Goal: Book appointment/travel/reservation

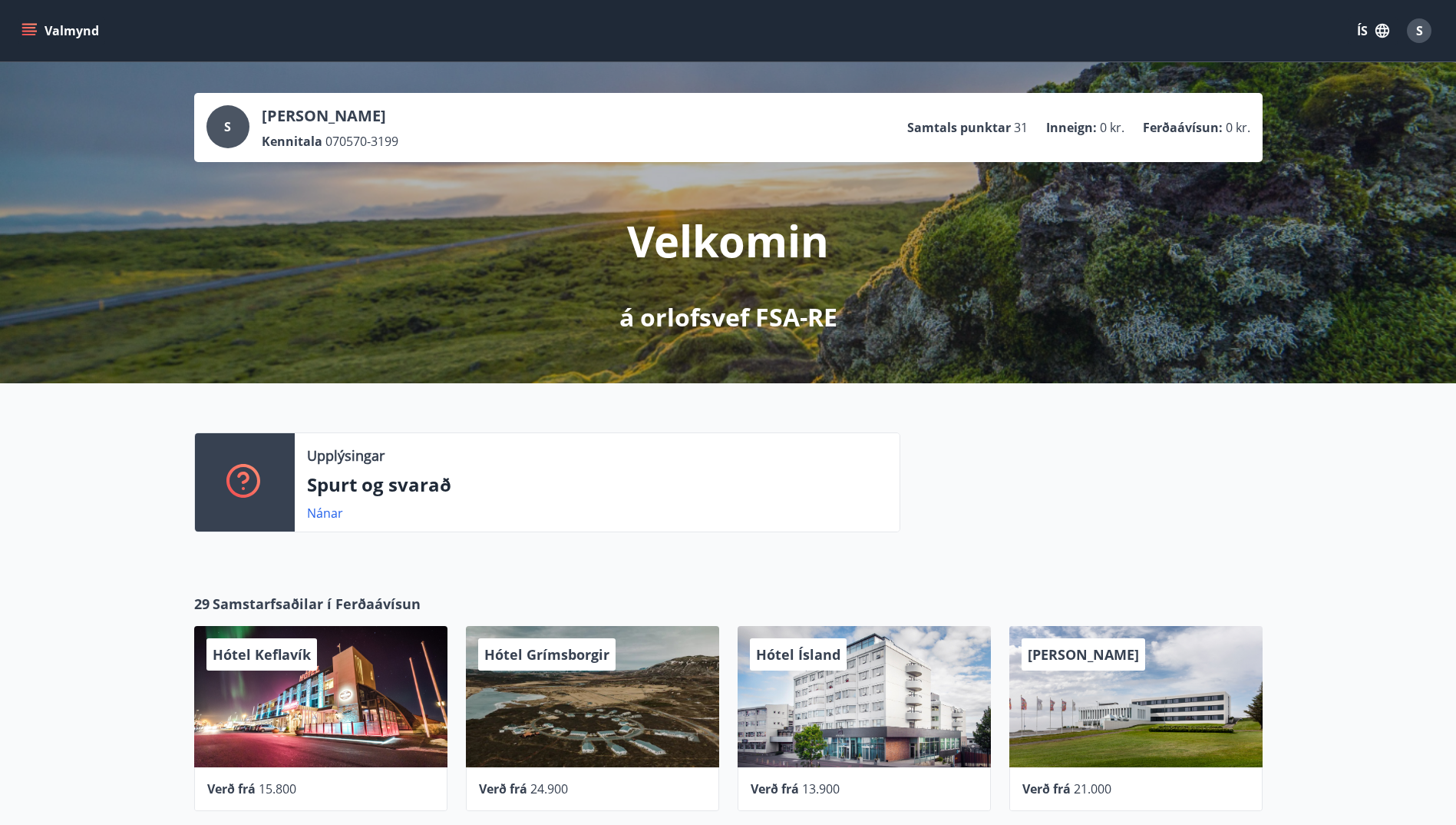
click at [1351, 549] on div "Upplýsingar Spurt og svarað Nánar" at bounding box center [728, 476] width 1456 height 186
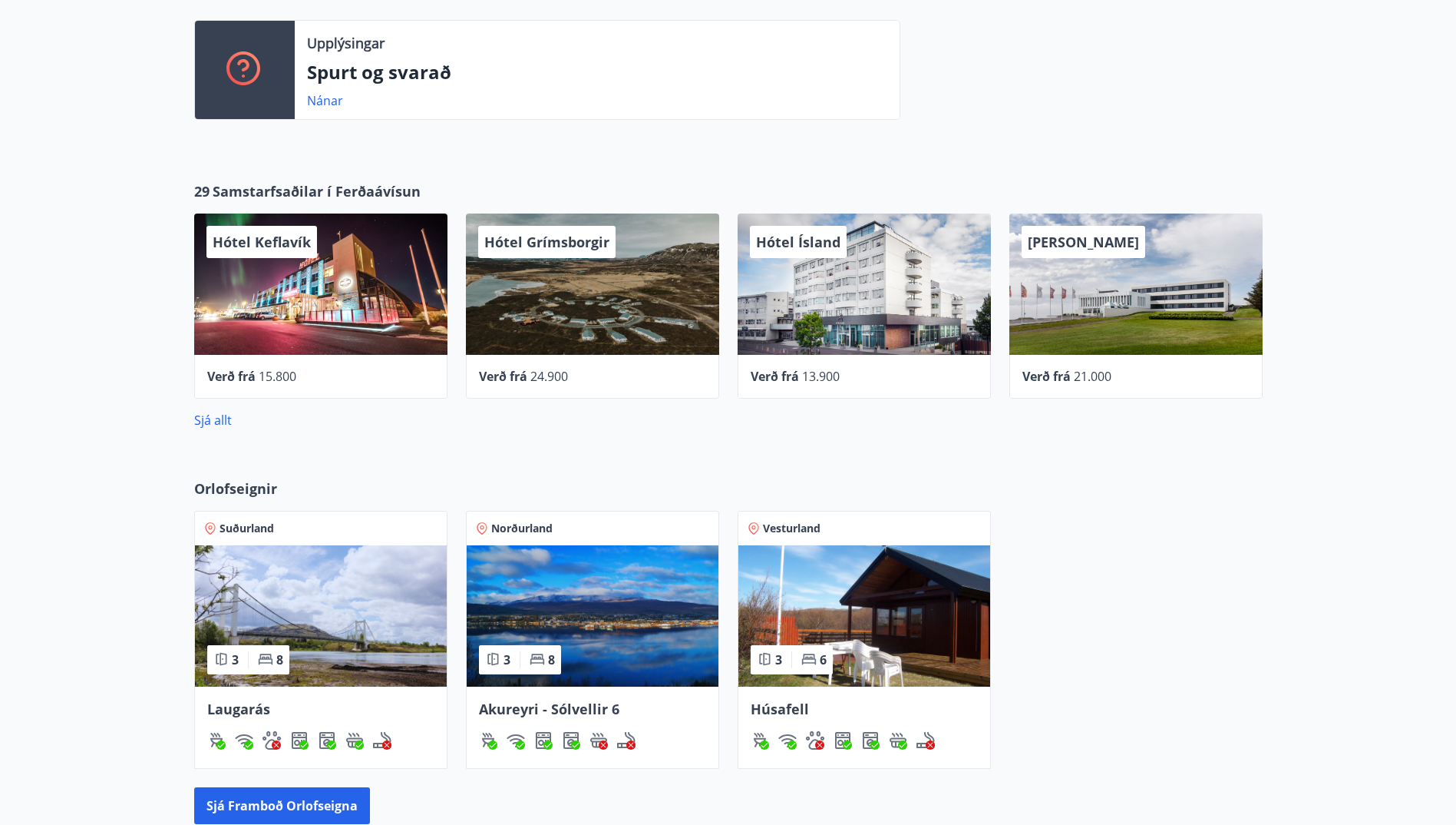
scroll to position [627, 0]
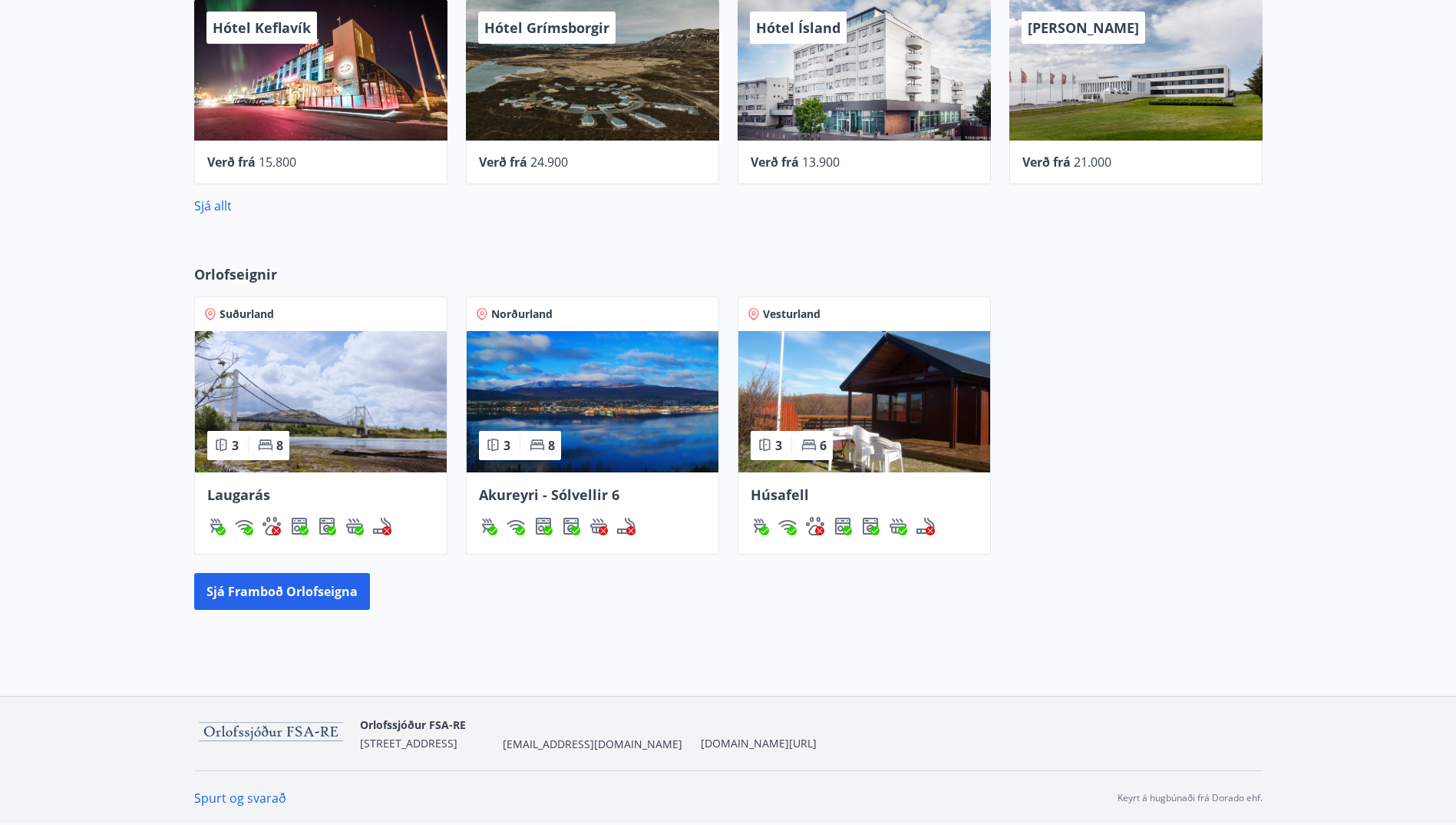
click at [264, 483] on div "Laugarás" at bounding box center [321, 514] width 252 height 82
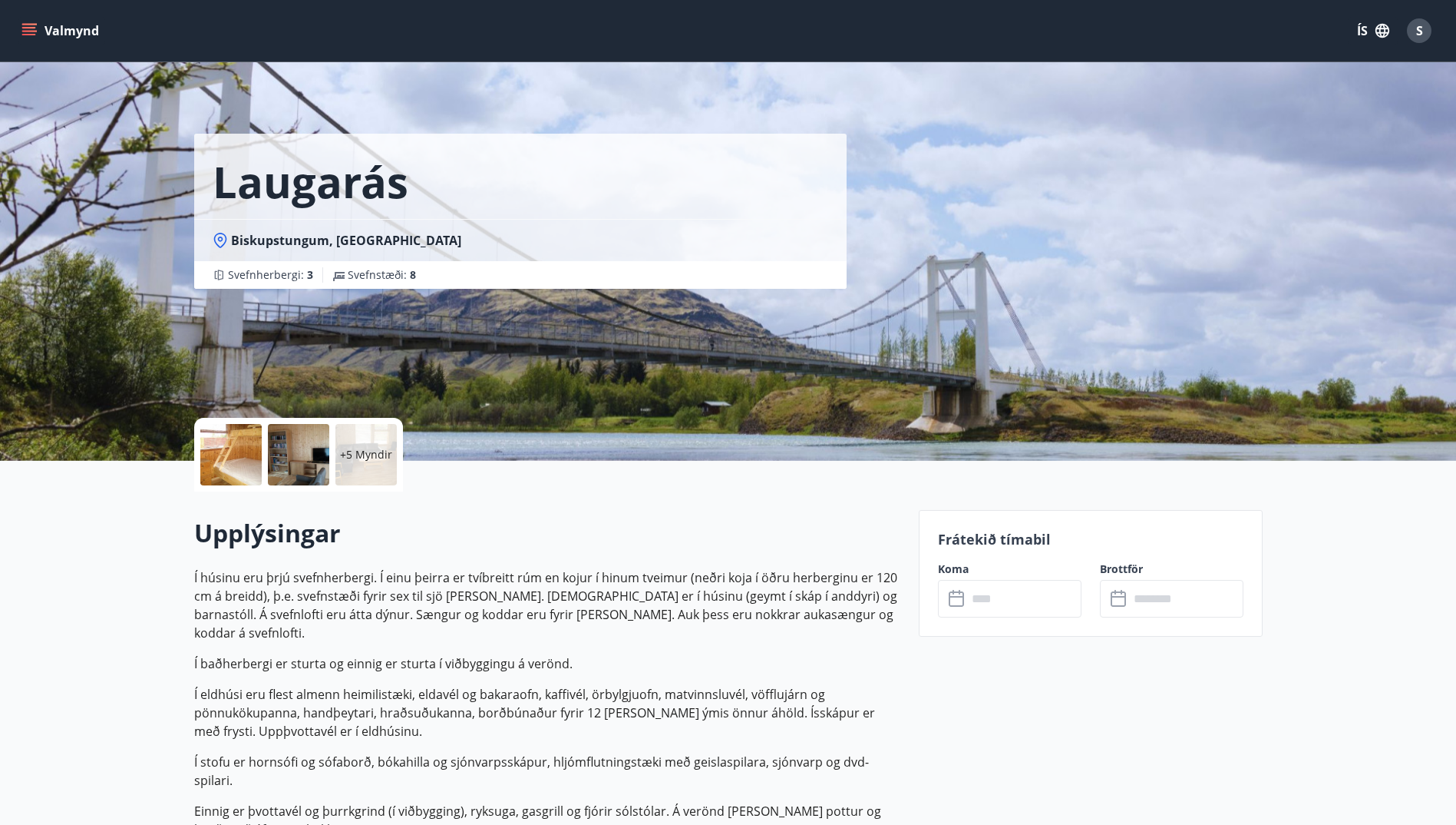
click at [979, 606] on input "text" at bounding box center [1024, 598] width 115 height 38
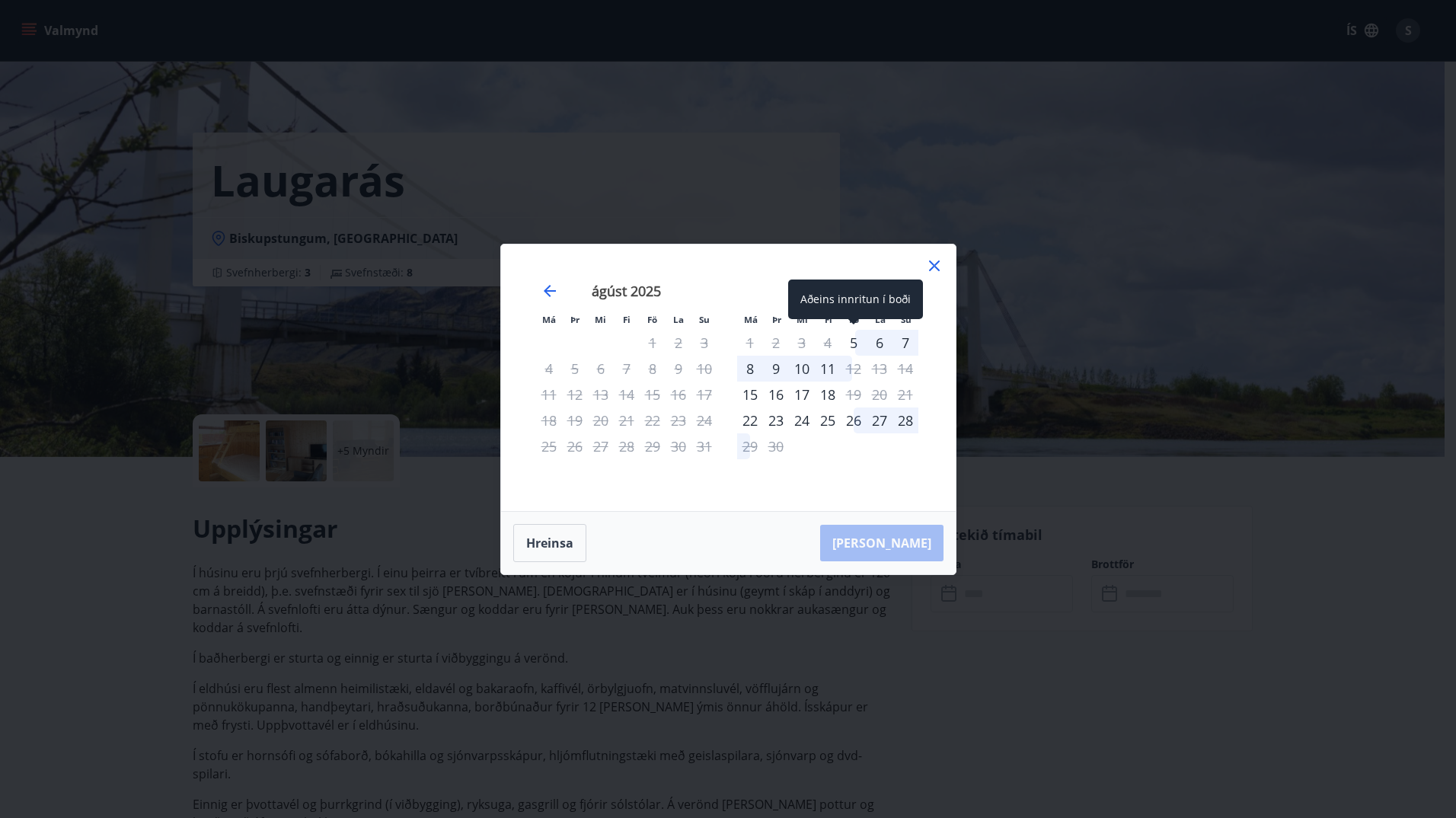
click at [856, 339] on div "5" at bounding box center [853, 342] width 26 height 26
click at [745, 371] on div "8" at bounding box center [749, 368] width 26 height 26
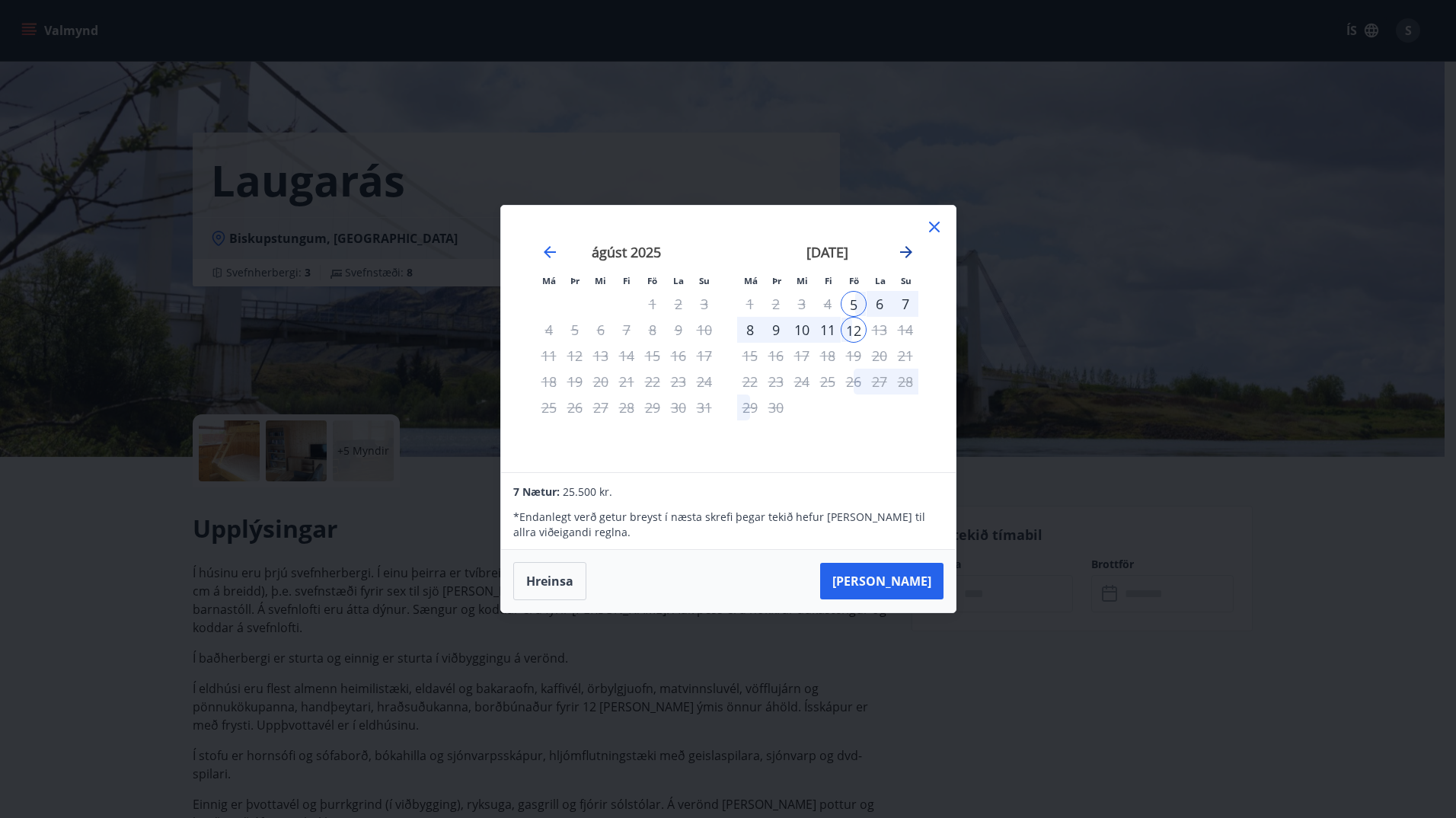
click at [909, 249] on icon "Move forward to switch to the next month." at bounding box center [905, 252] width 18 height 18
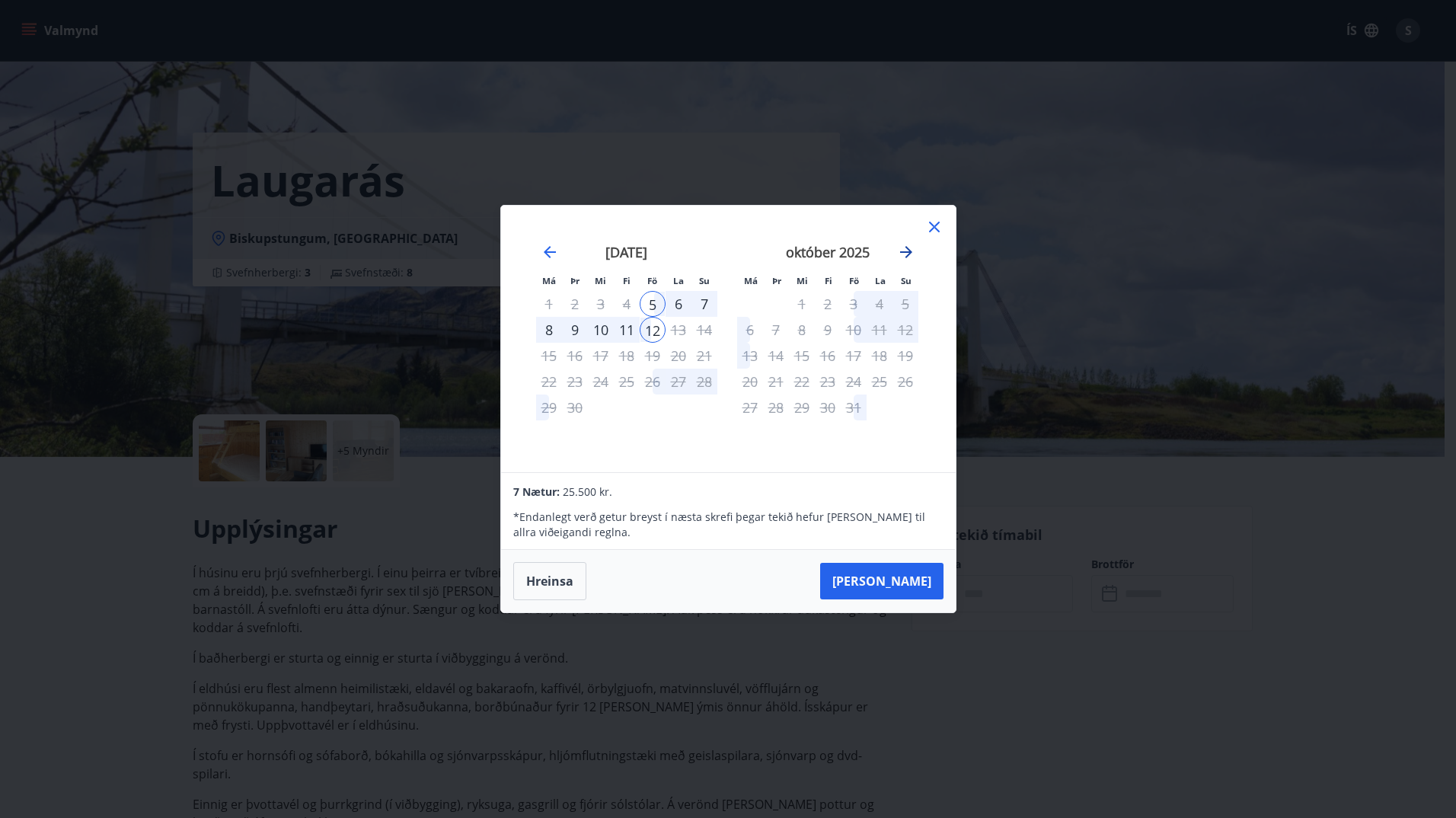
click at [903, 250] on icon "Move forward to switch to the next month." at bounding box center [905, 252] width 18 height 18
click at [931, 228] on icon at bounding box center [933, 226] width 18 height 18
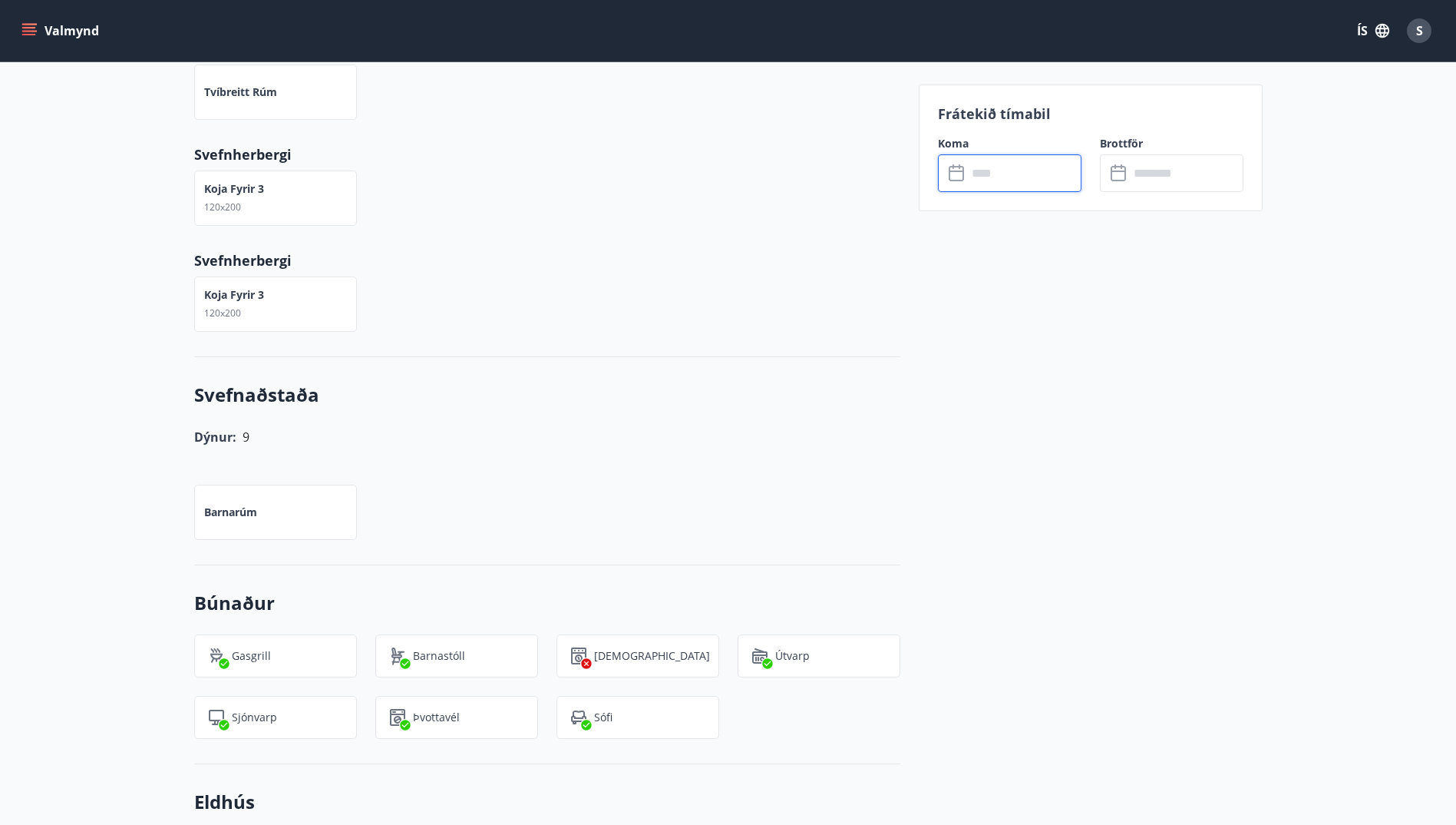
scroll to position [768, 0]
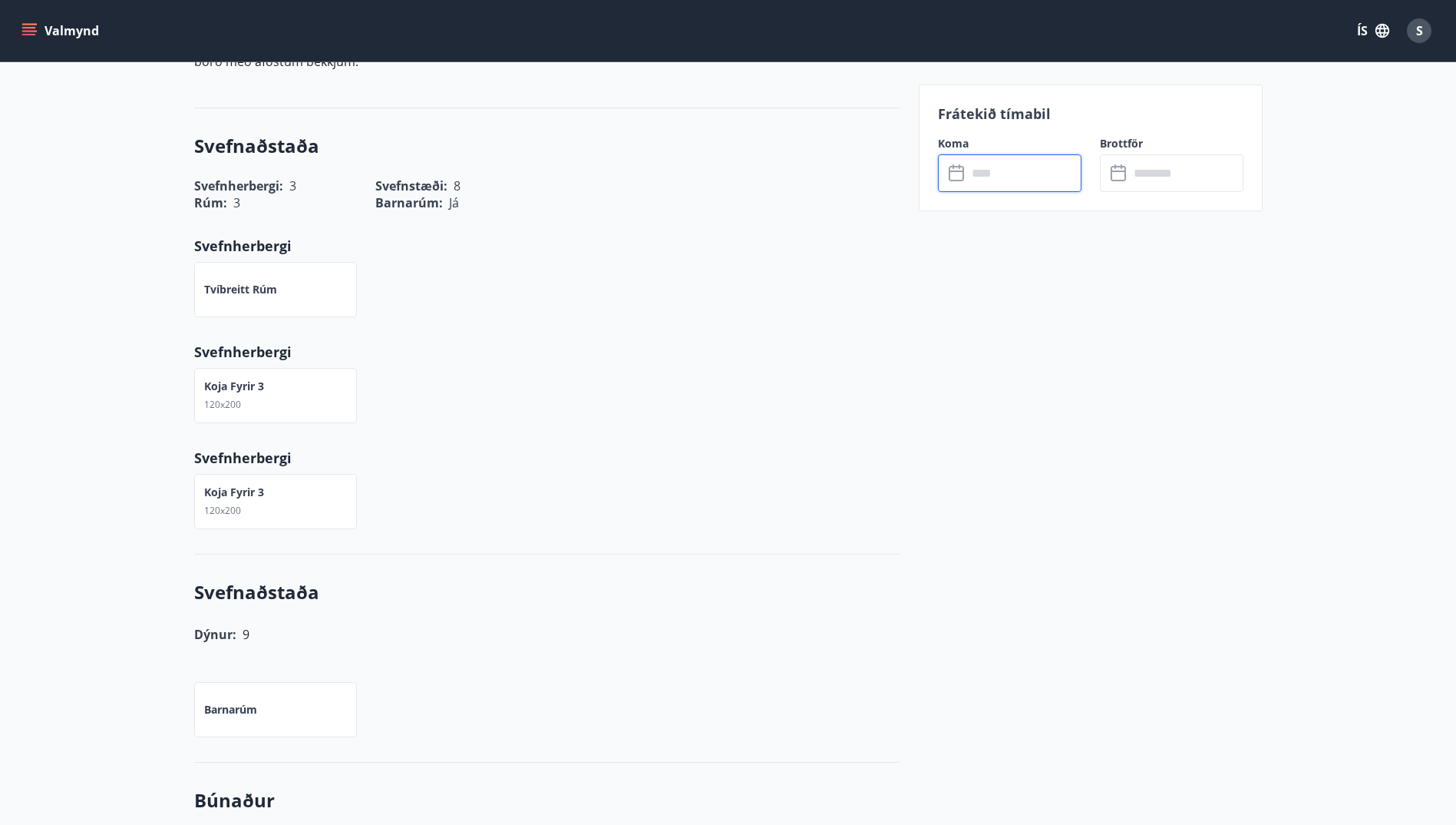
click at [975, 179] on input "text" at bounding box center [1024, 173] width 115 height 38
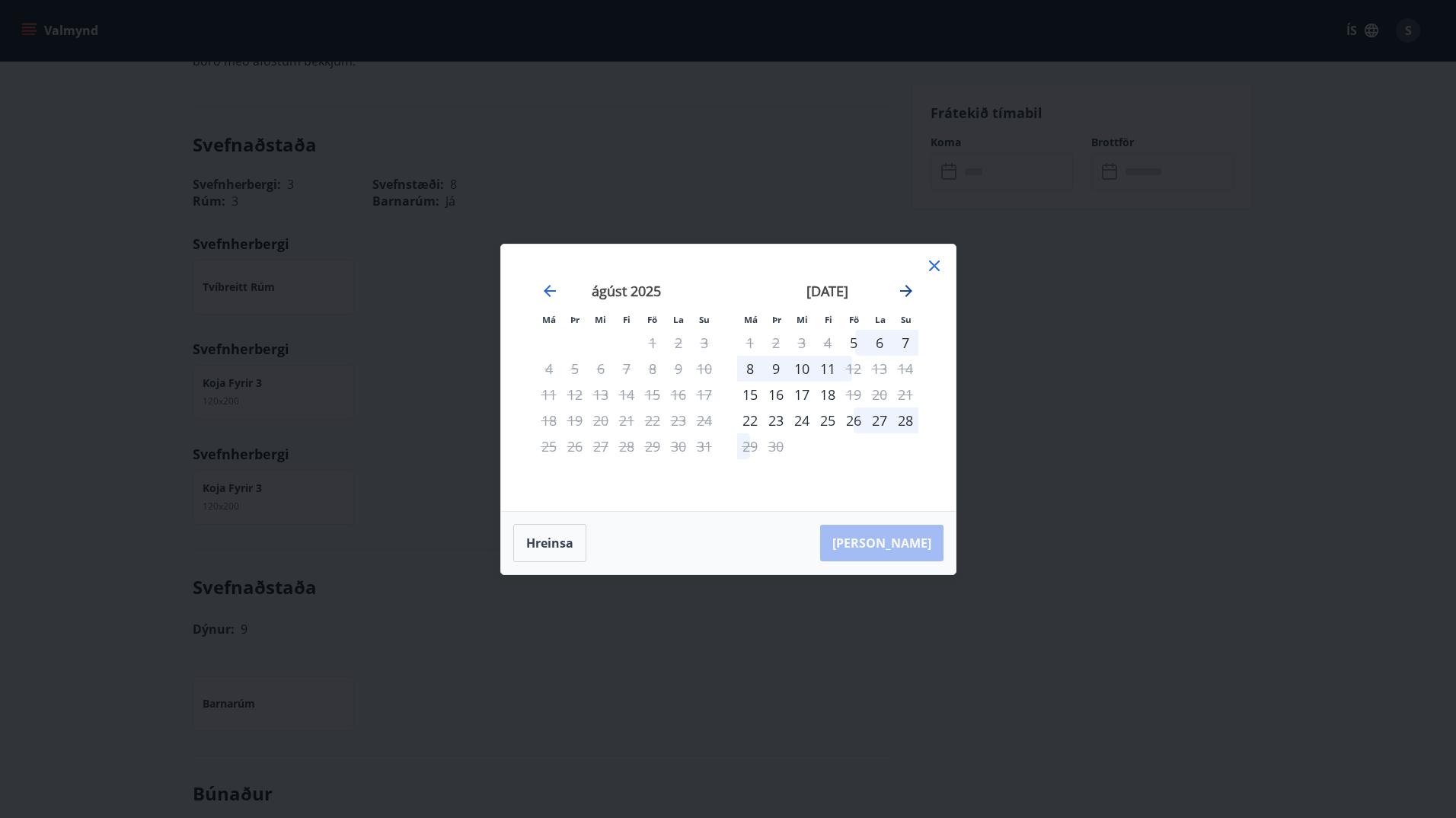
click at [904, 289] on icon "Move forward to switch to the next month." at bounding box center [905, 290] width 18 height 18
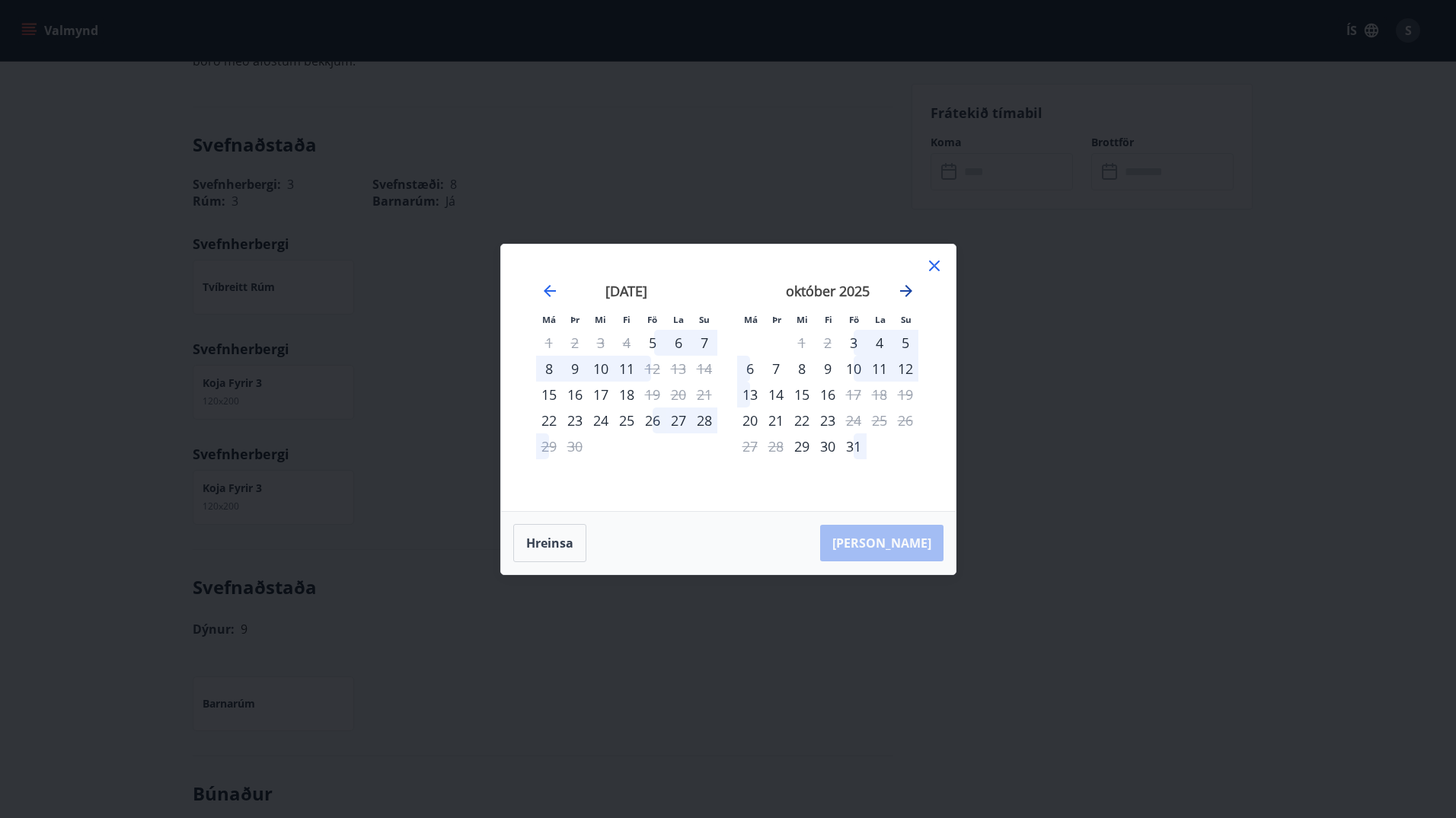
click at [907, 289] on icon "Move forward to switch to the next month." at bounding box center [905, 290] width 18 height 18
click at [931, 266] on icon at bounding box center [933, 265] width 18 height 18
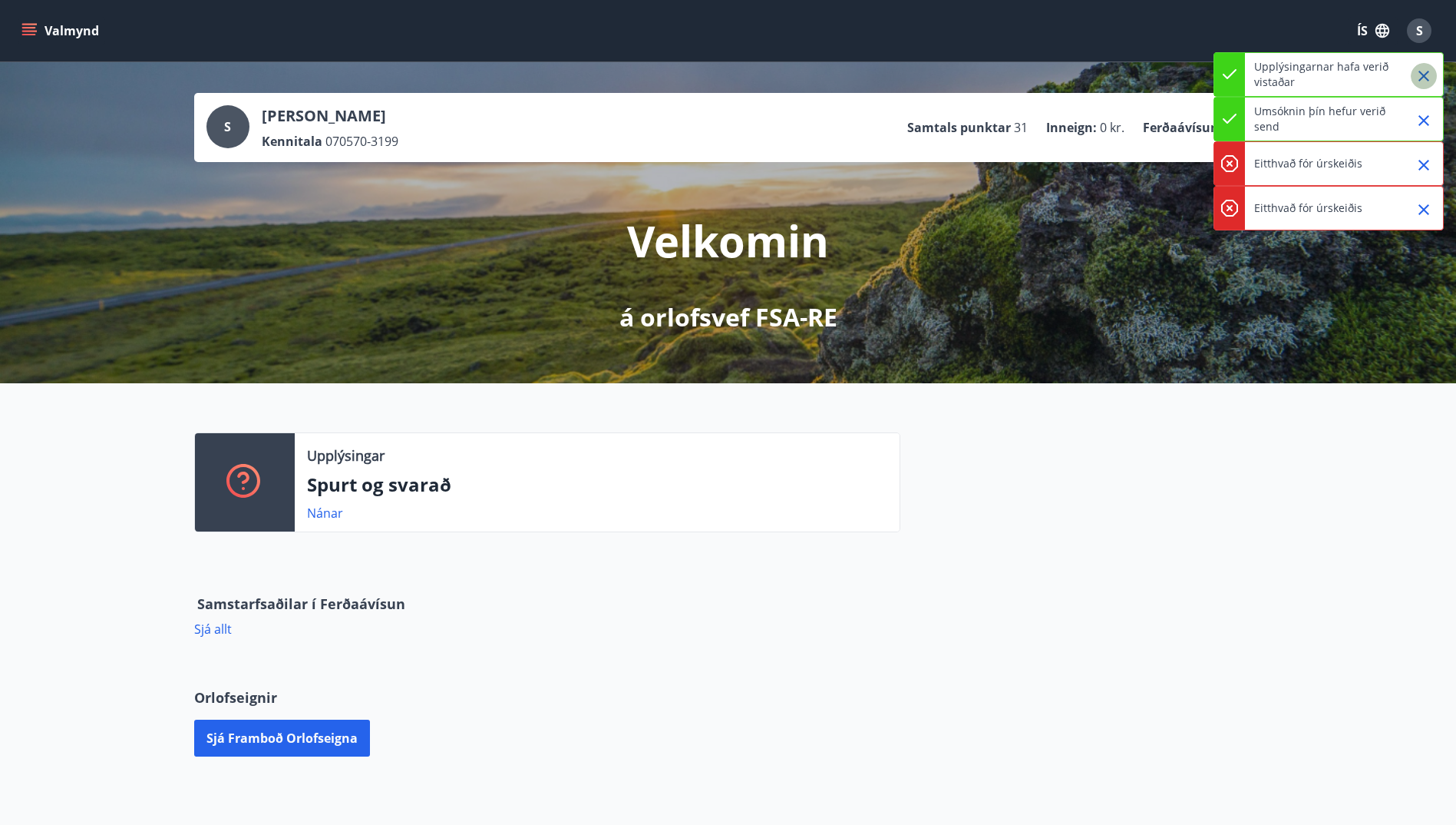
click at [1422, 80] on icon "Close" at bounding box center [1424, 76] width 18 height 18
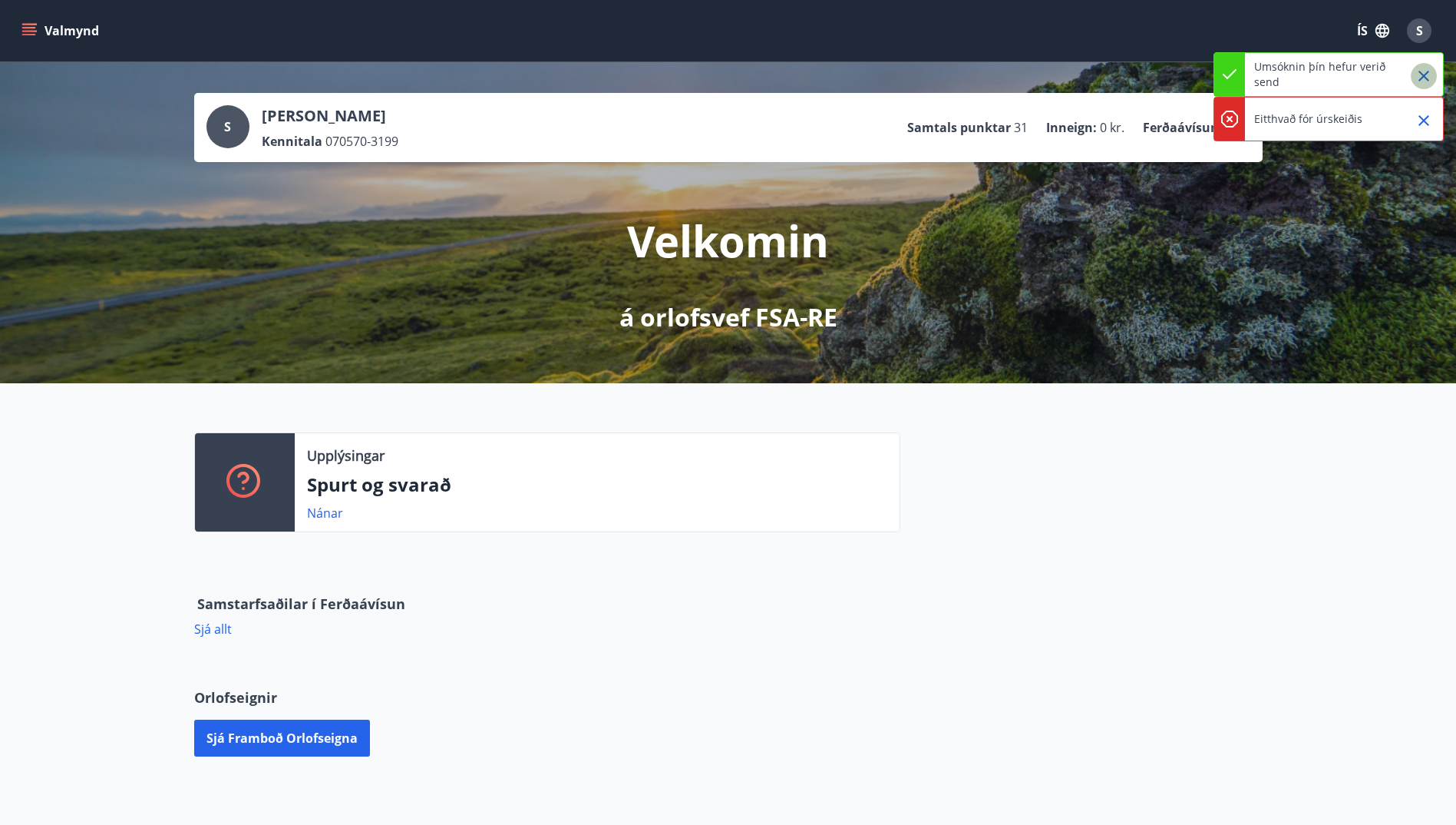
click at [1422, 84] on icon "Close" at bounding box center [1424, 76] width 18 height 18
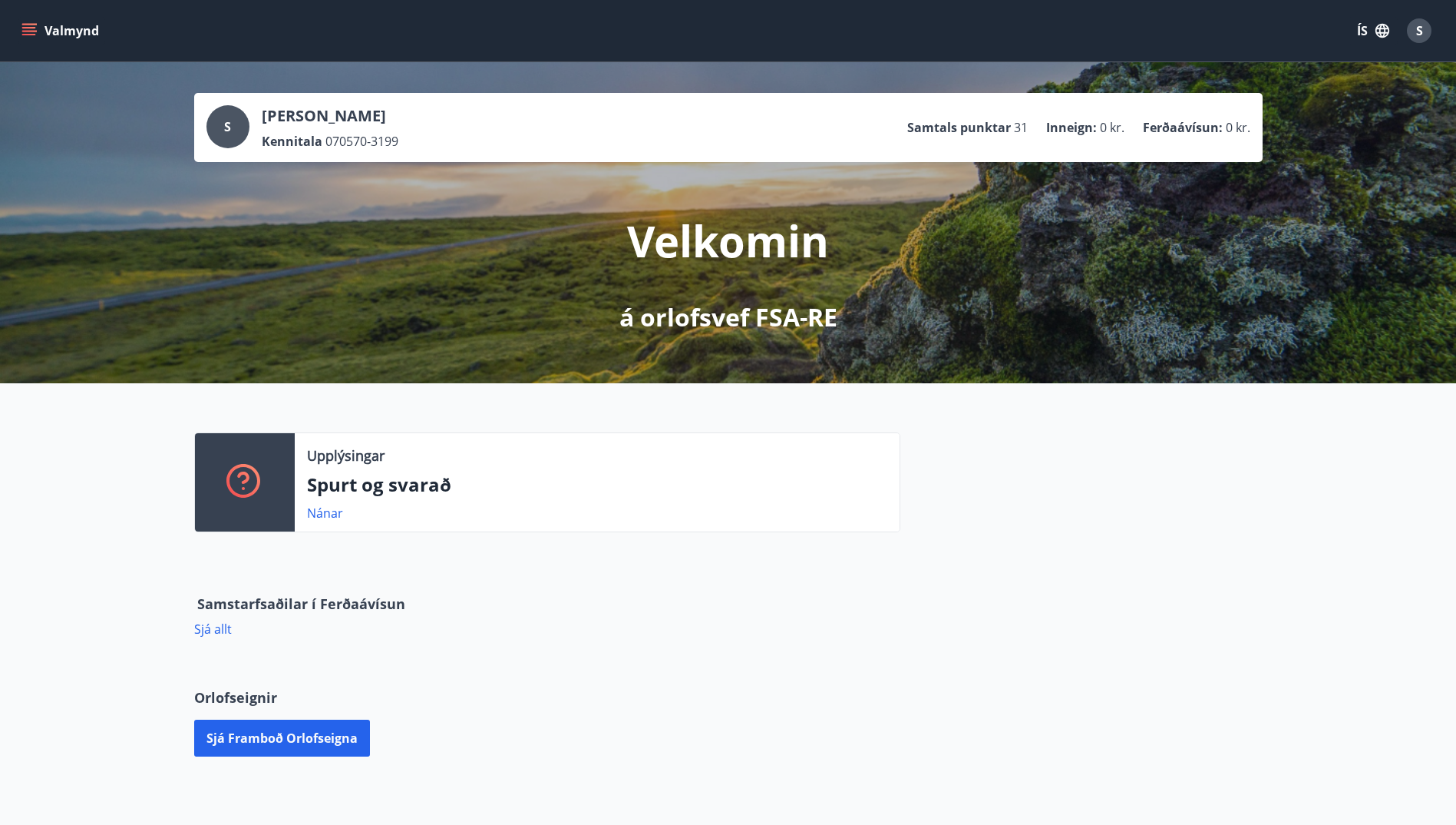
click at [43, 21] on button "Valmynd" at bounding box center [61, 30] width 86 height 28
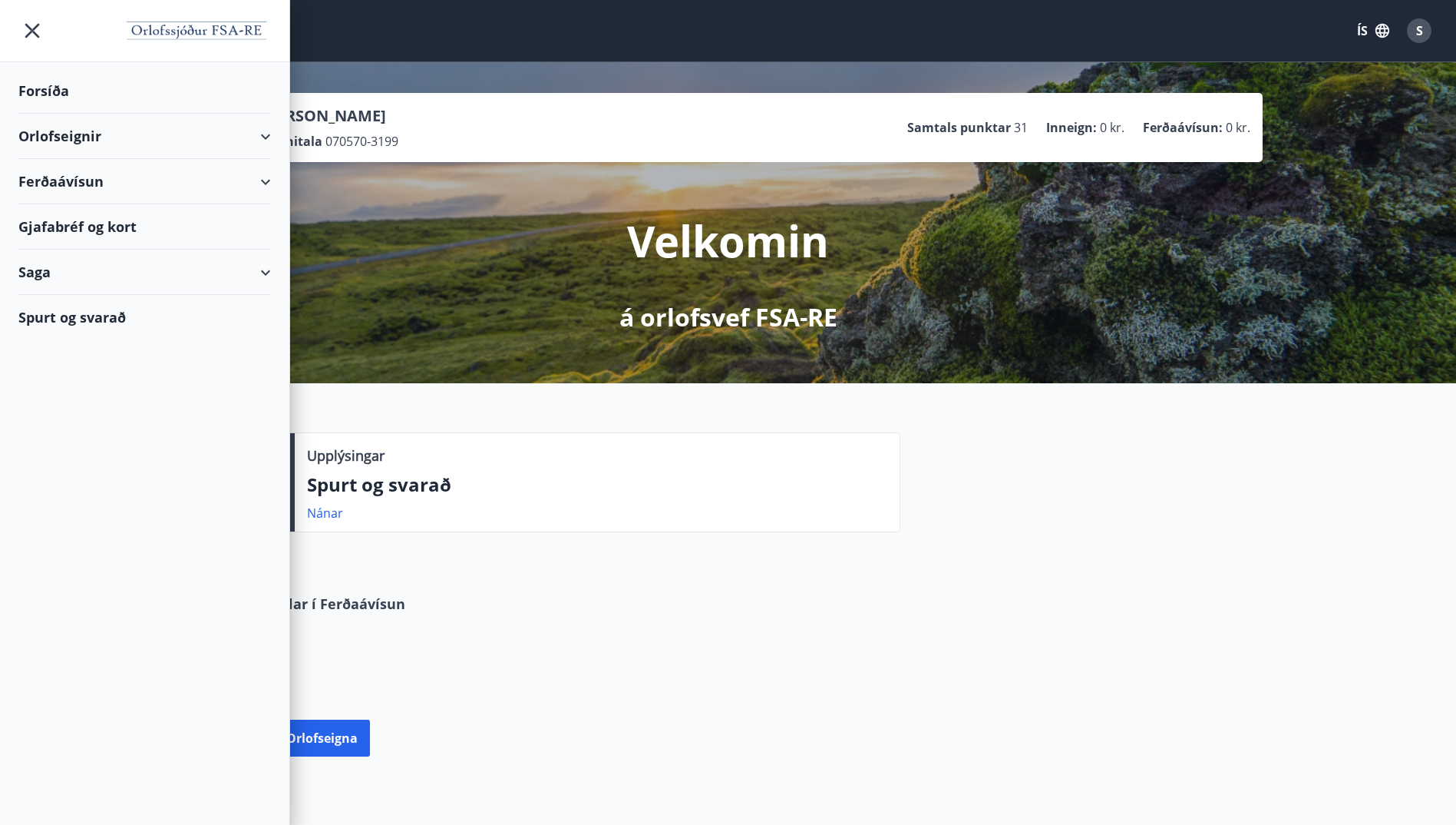
click at [57, 95] on div "Forsíða" at bounding box center [144, 91] width 252 height 46
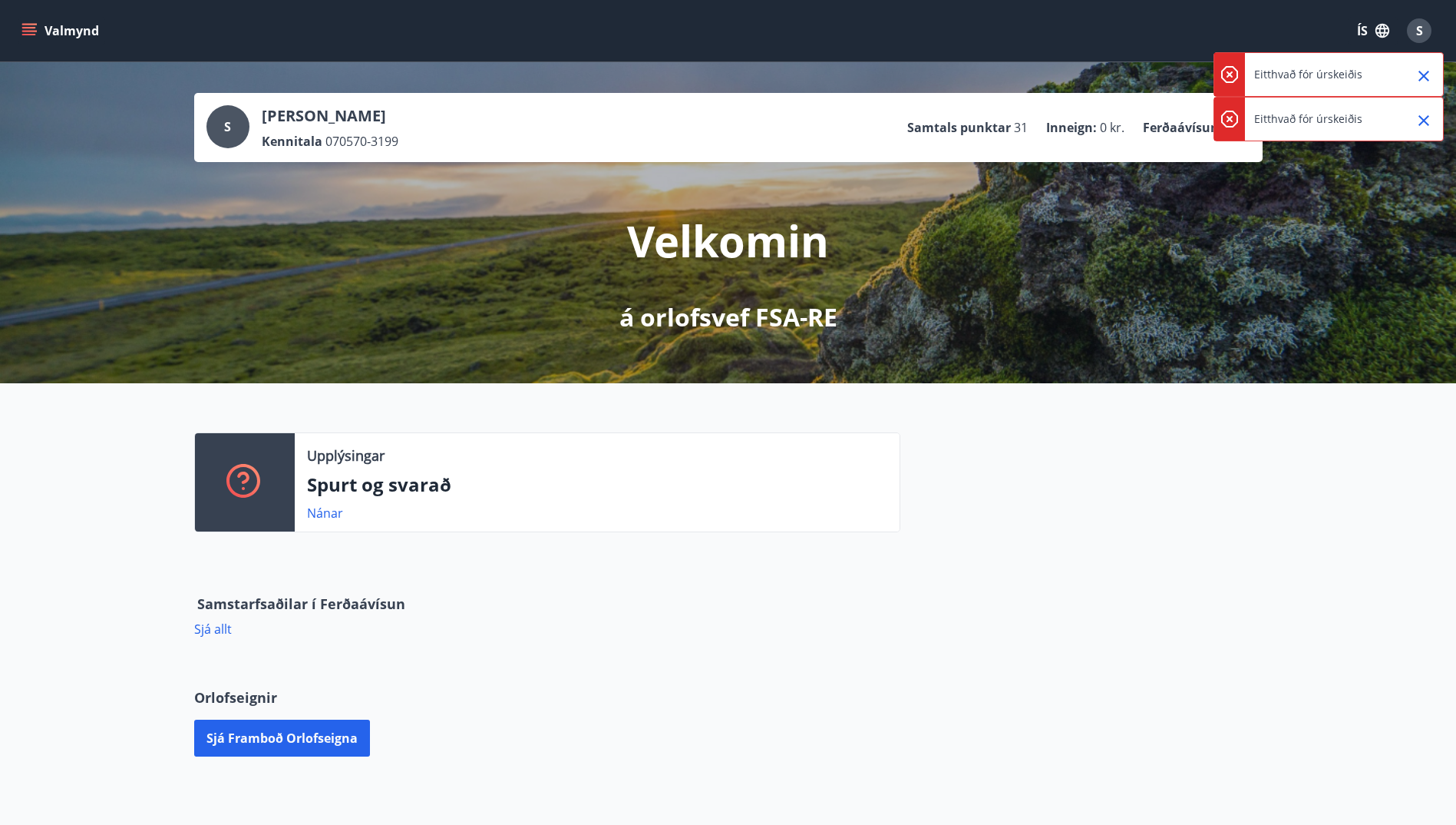
click at [1424, 75] on icon "Close" at bounding box center [1424, 76] width 18 height 18
click at [1422, 78] on icon "Close" at bounding box center [1424, 76] width 18 height 18
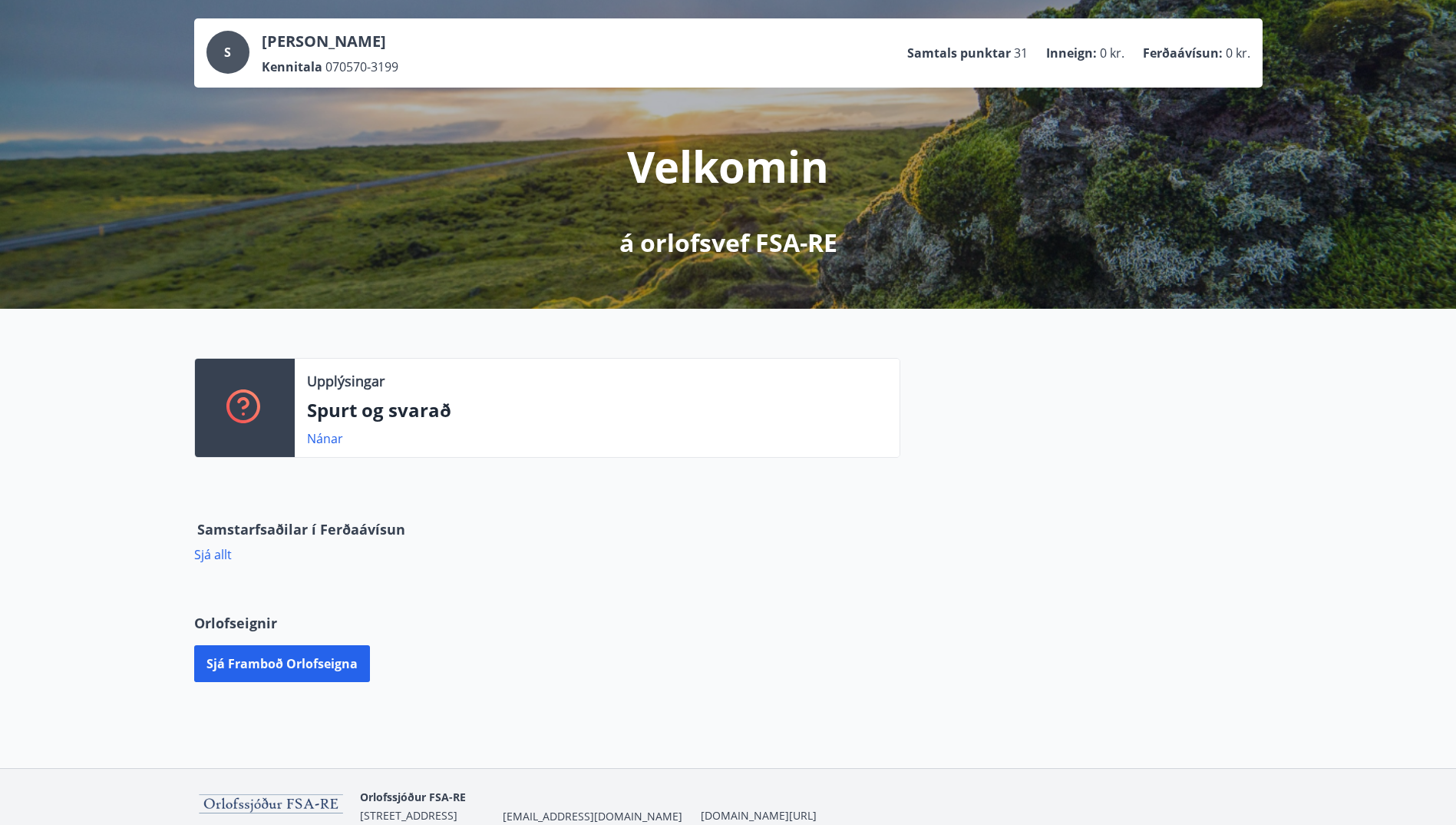
scroll to position [147, 0]
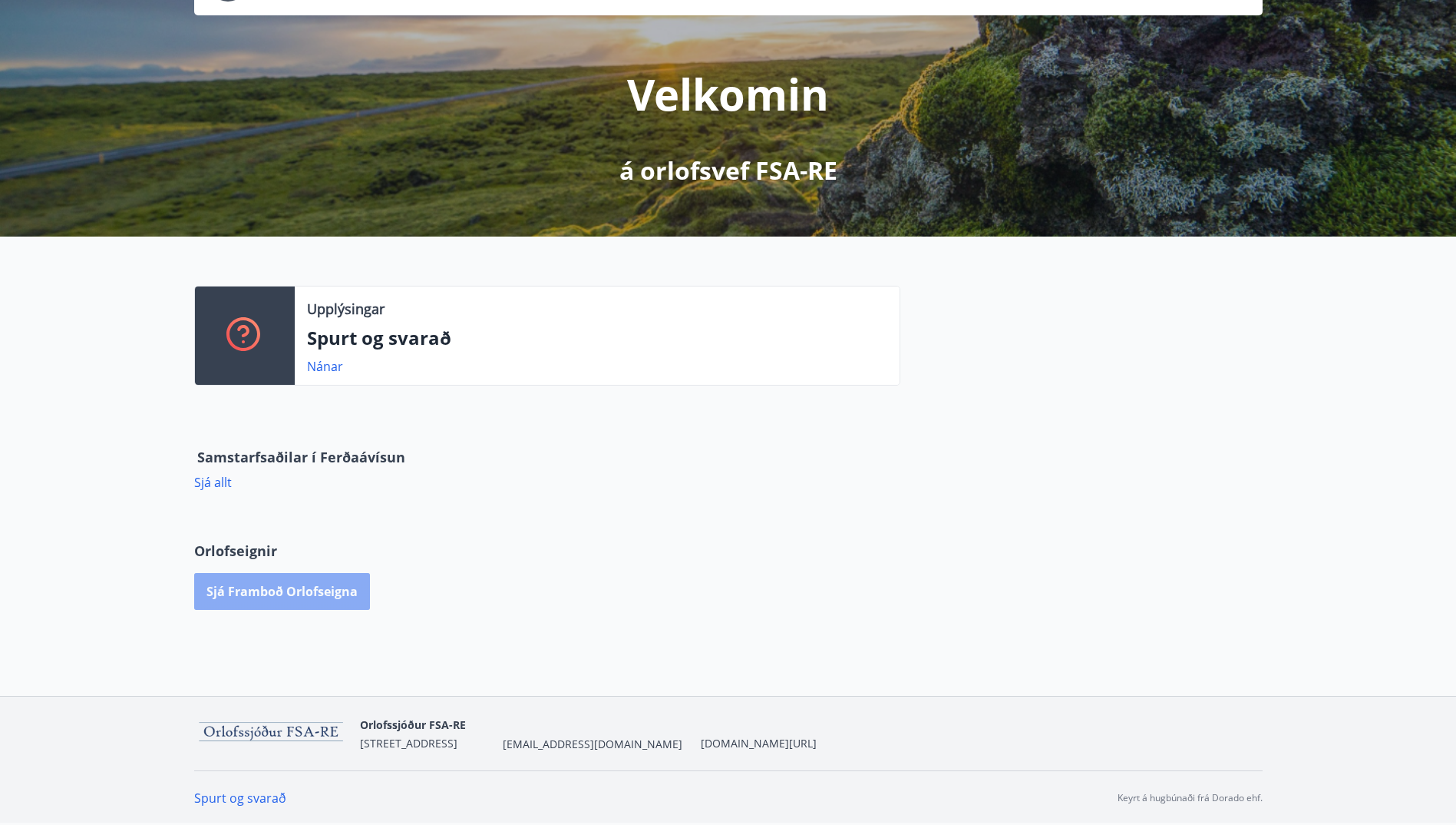
click at [310, 594] on button "Sjá framboð orlofseigna" at bounding box center [282, 591] width 176 height 37
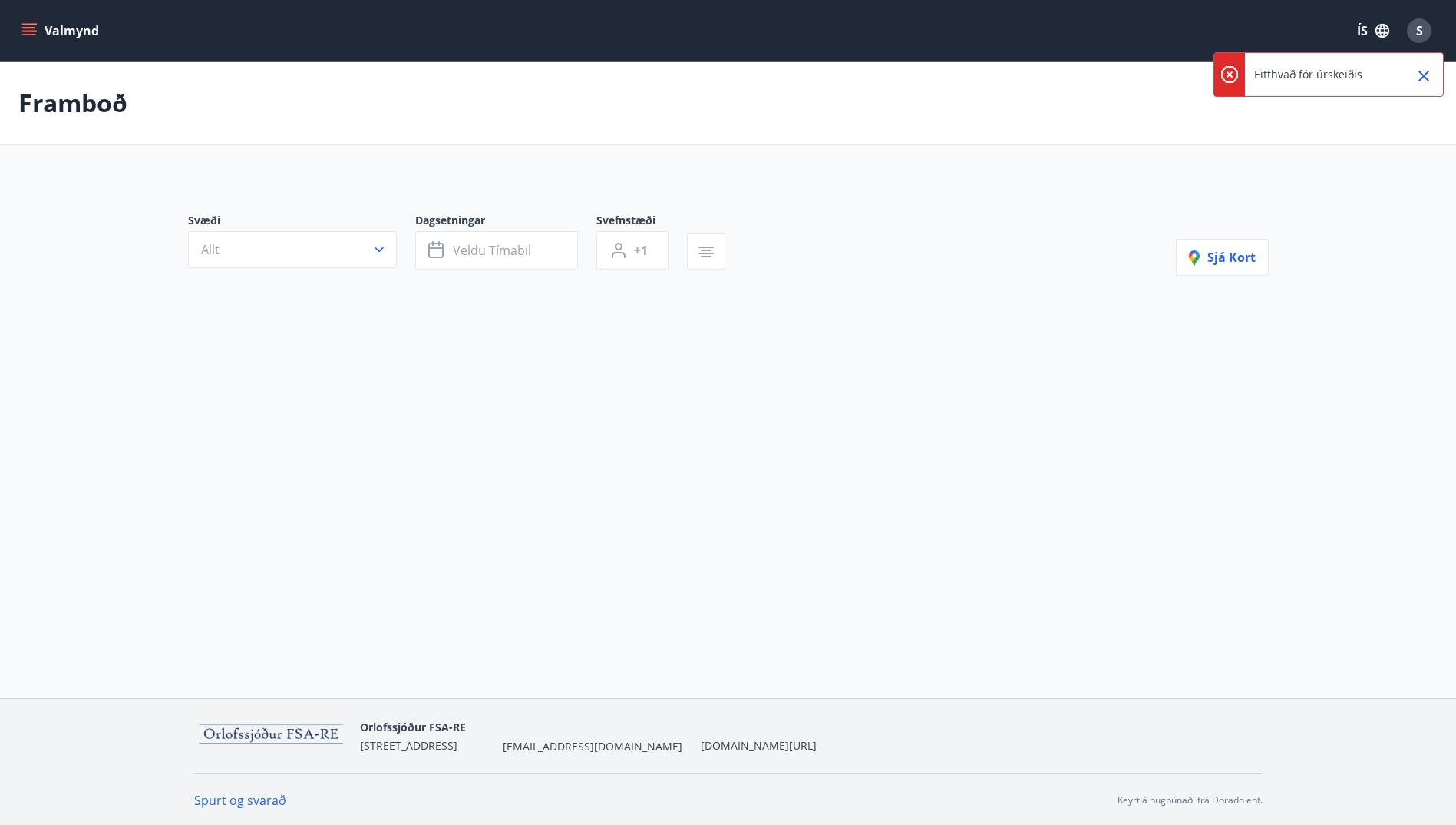
click at [1433, 74] on button "Close" at bounding box center [1424, 76] width 26 height 26
click at [61, 21] on button "Valmynd" at bounding box center [61, 30] width 86 height 28
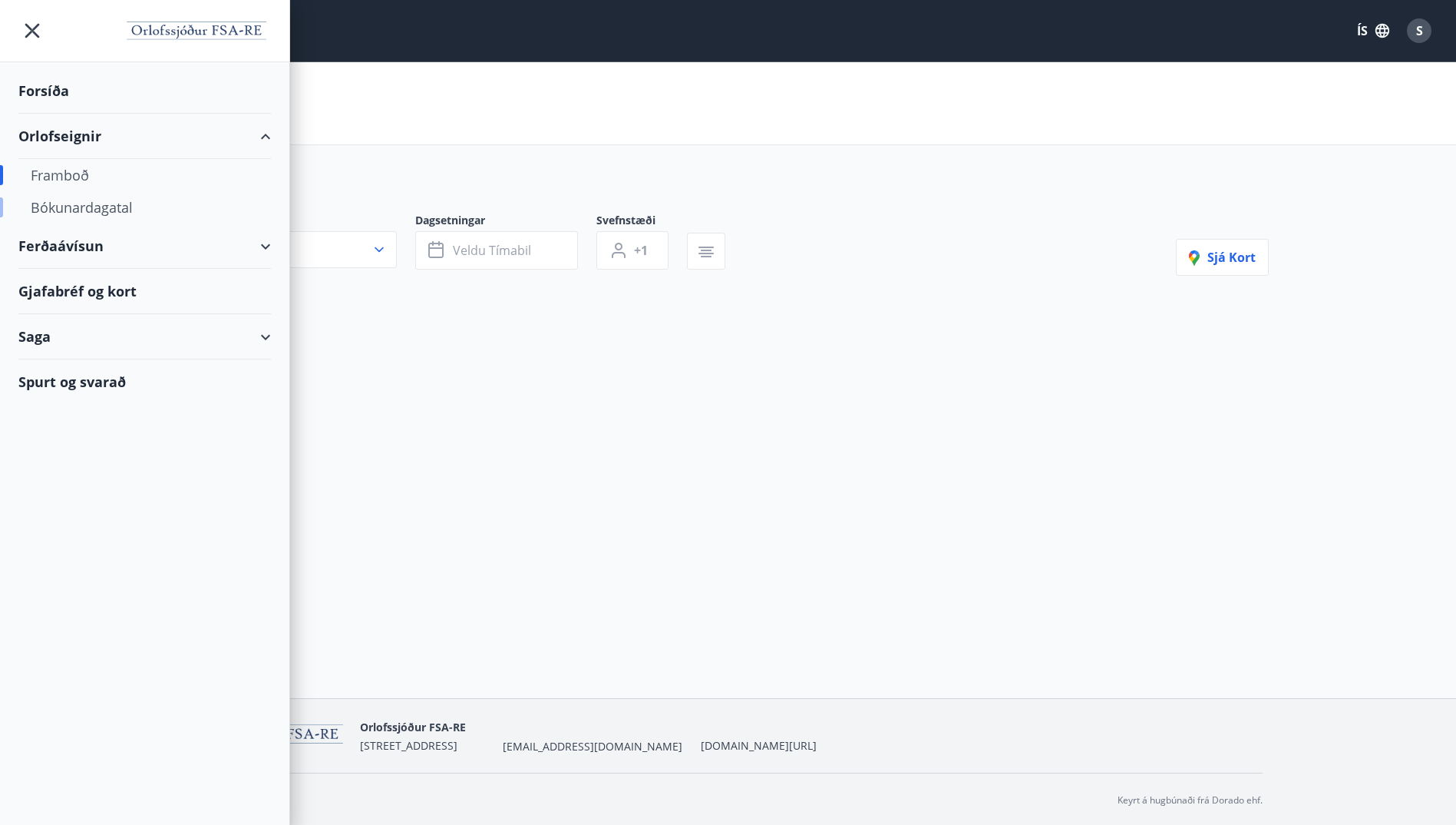
click at [77, 208] on div "Bókunardagatal" at bounding box center [145, 207] width 228 height 32
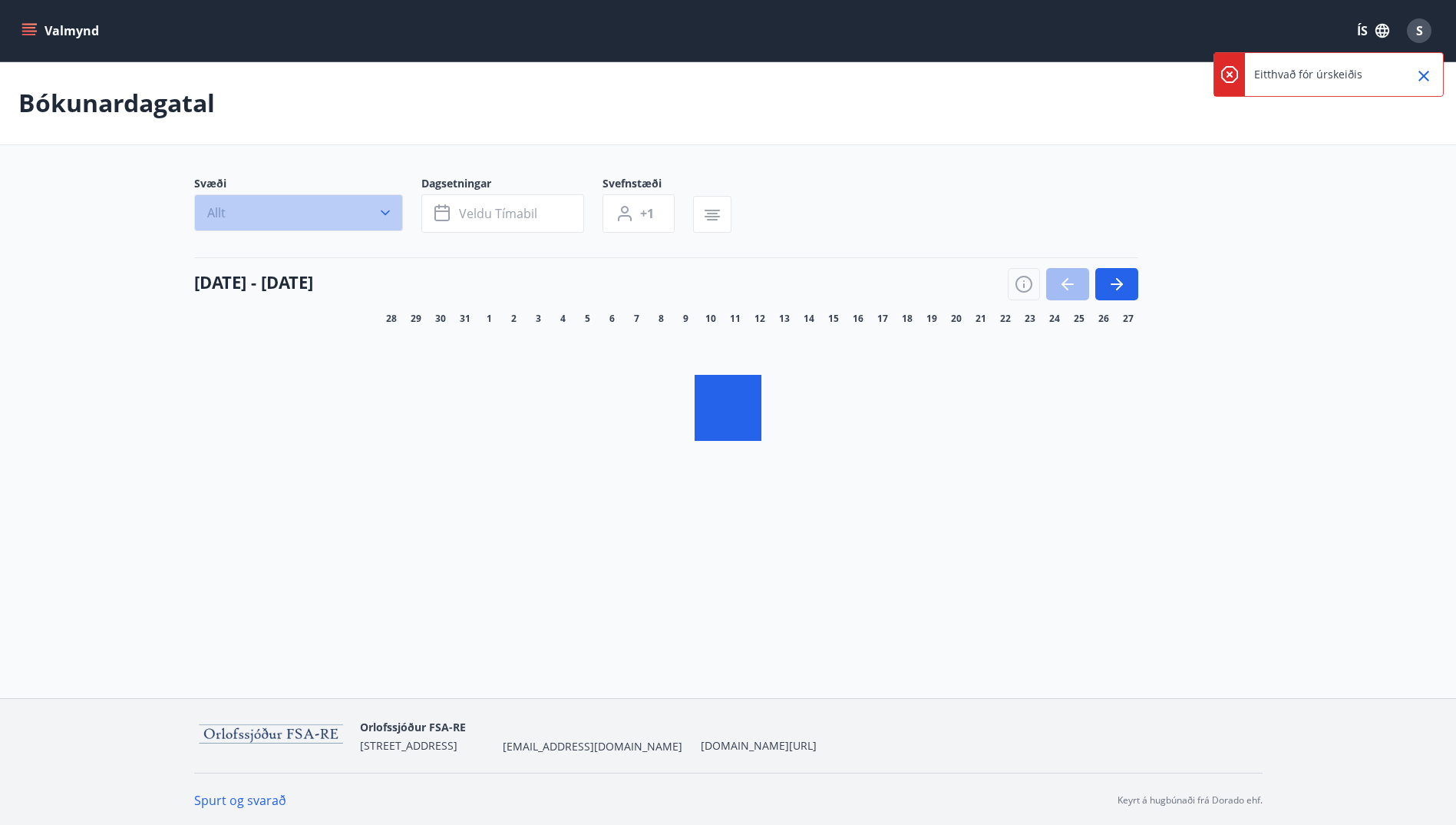
click at [311, 219] on button "Allt" at bounding box center [299, 212] width 209 height 37
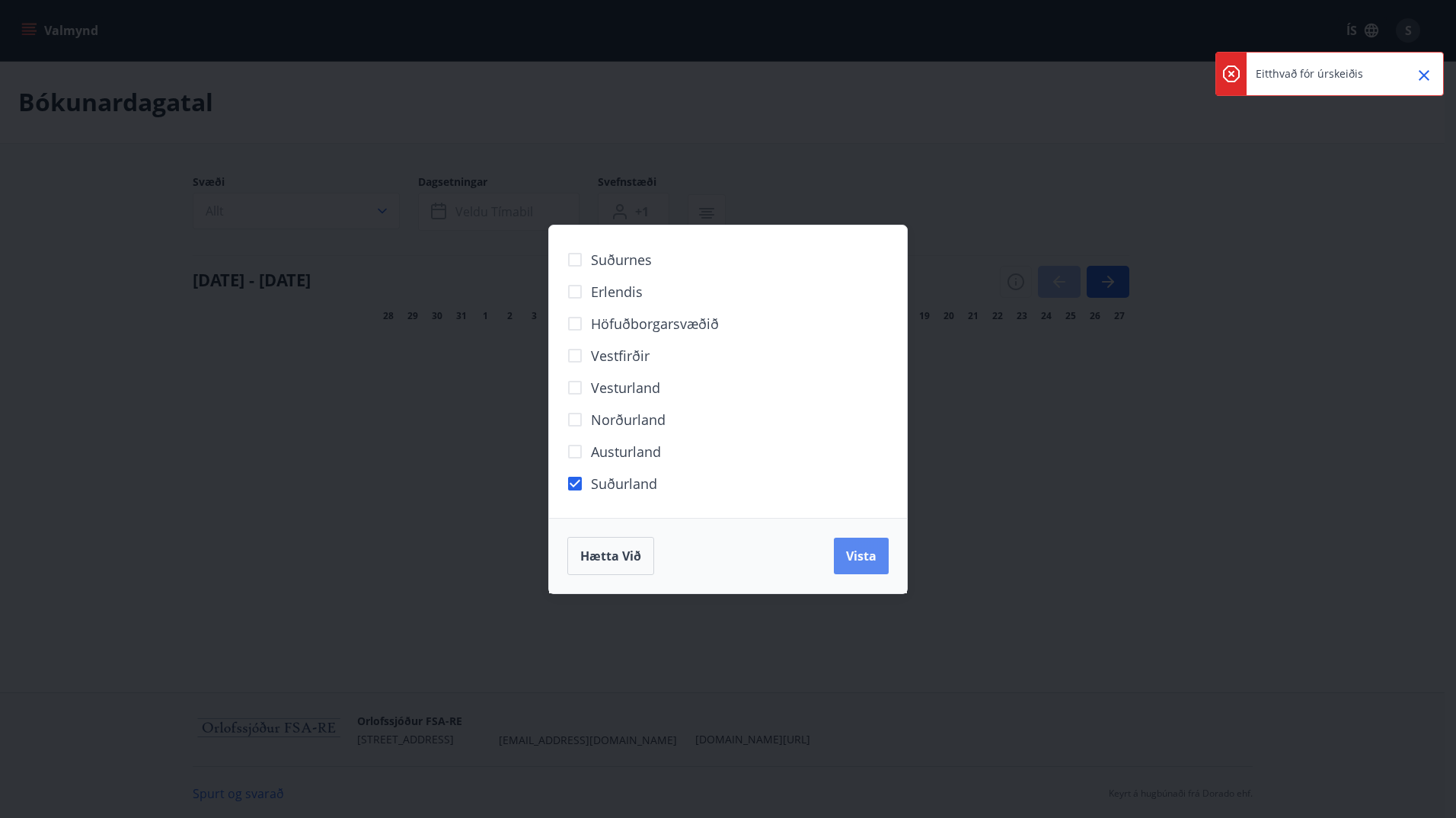
click at [866, 561] on span "Vista" at bounding box center [861, 555] width 30 height 16
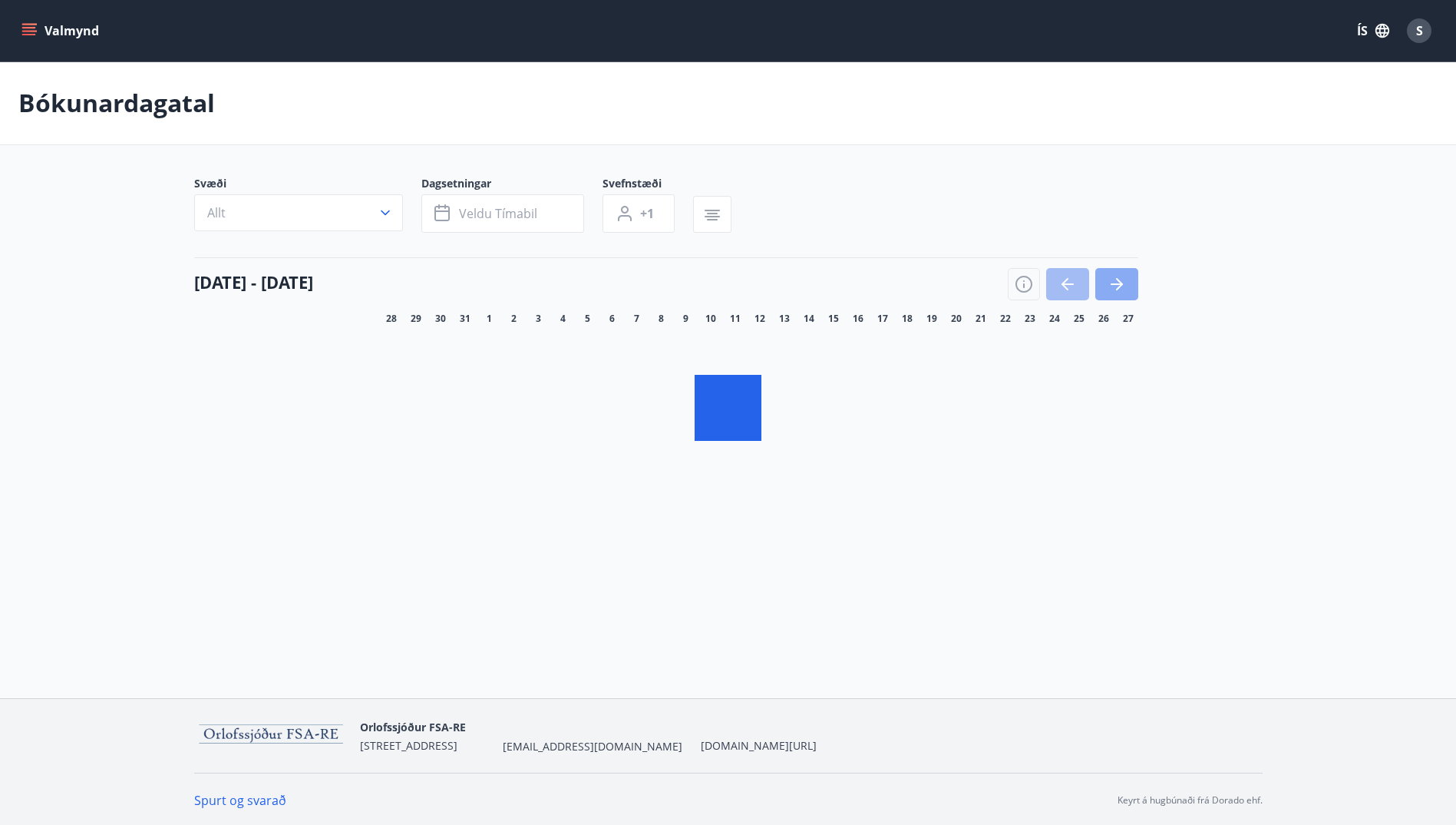
click at [1128, 279] on button "button" at bounding box center [1116, 284] width 43 height 32
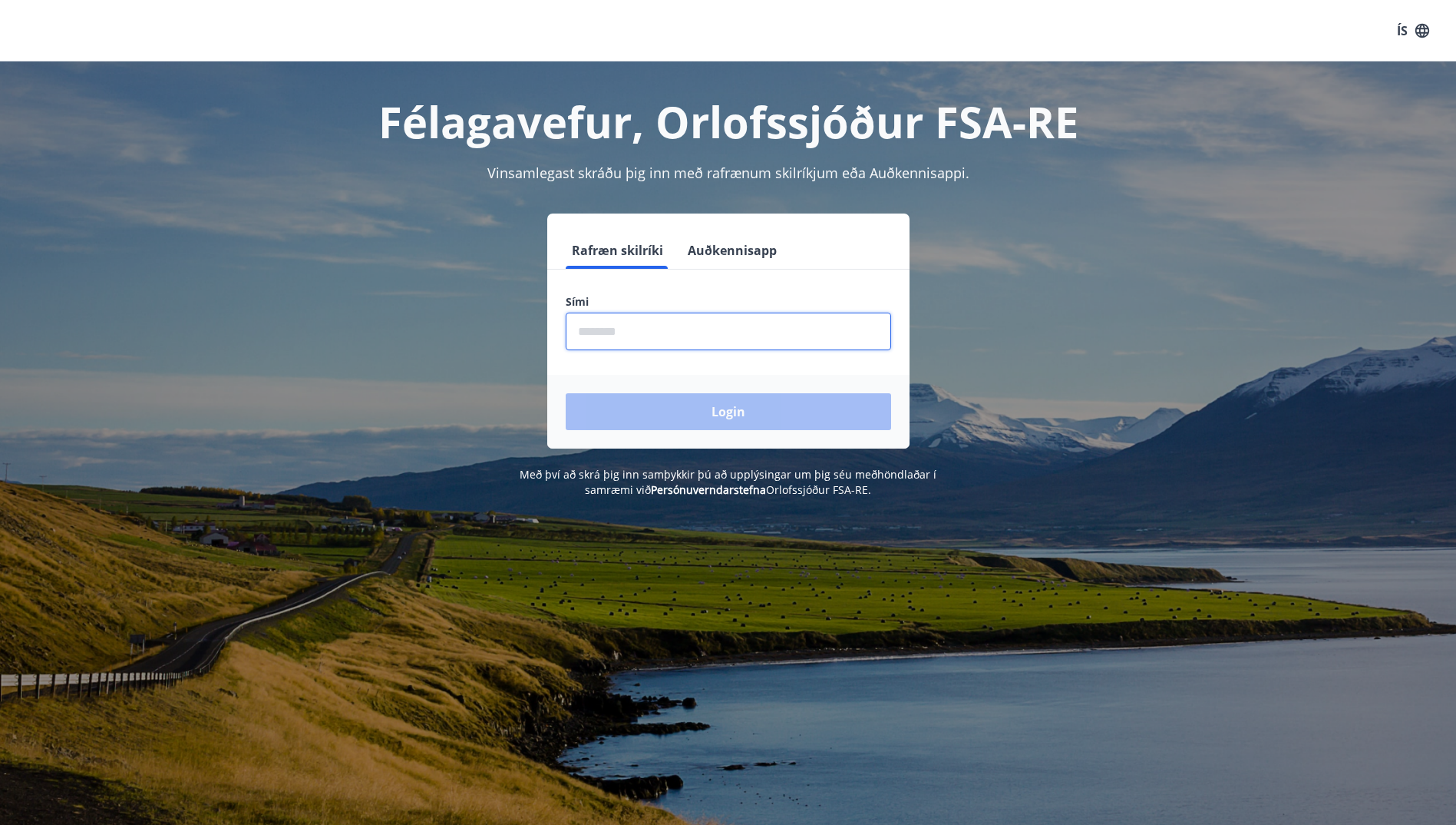
click at [624, 330] on input "phone" at bounding box center [729, 331] width 325 height 38
type input "********"
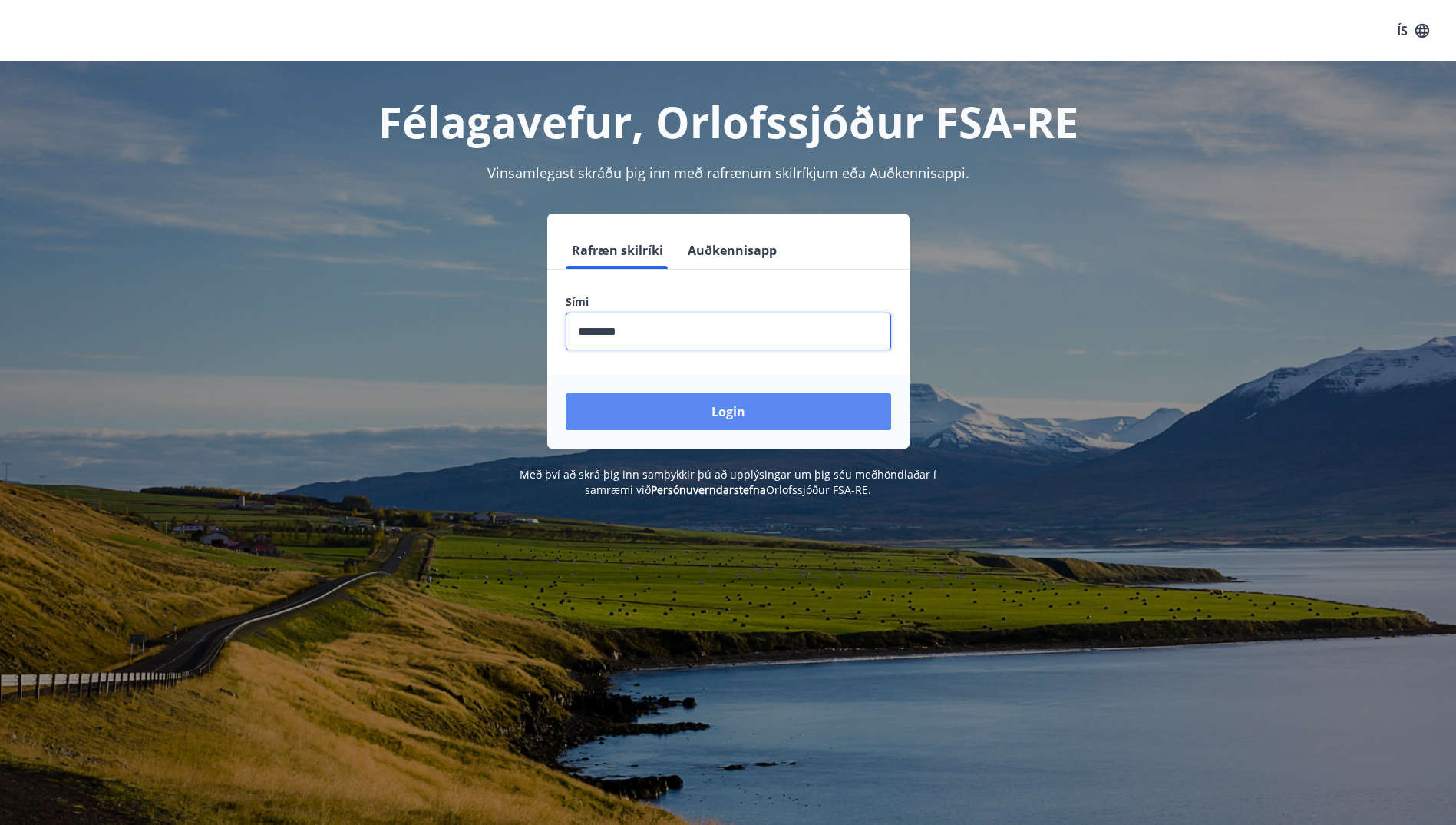
click at [665, 416] on button "Login" at bounding box center [729, 411] width 325 height 37
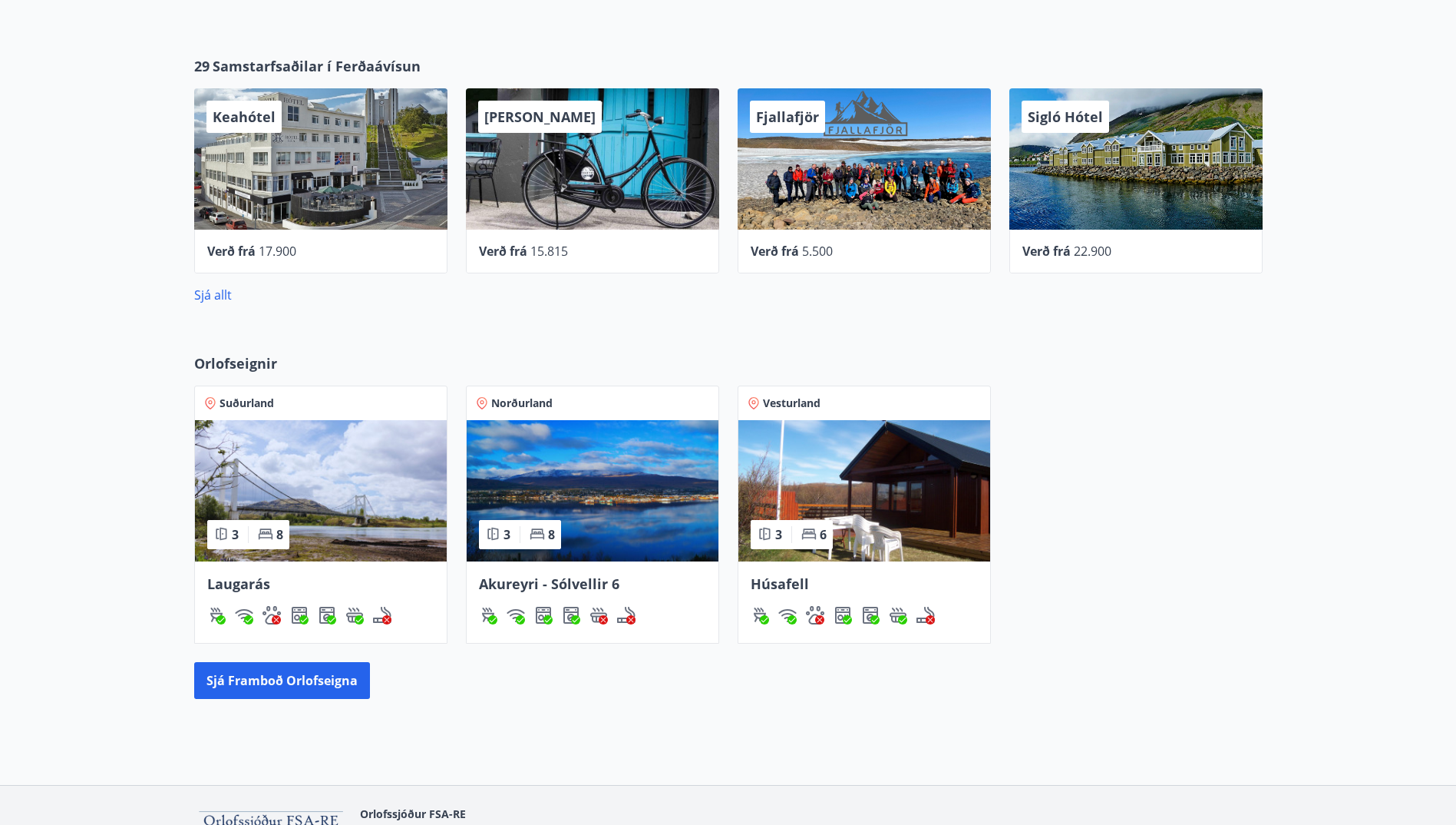
scroll to position [614, 0]
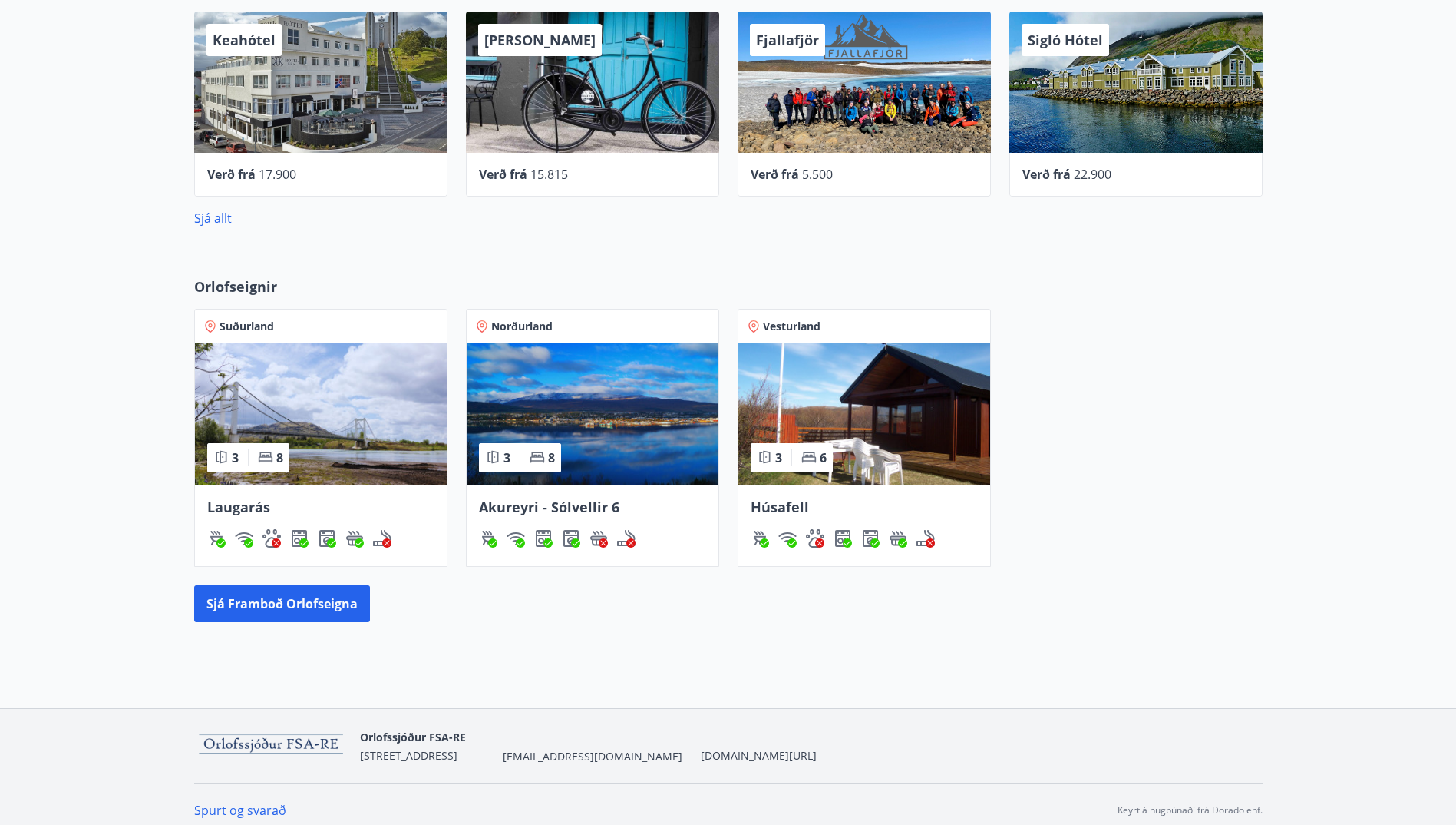
click at [921, 433] on img at bounding box center [864, 414] width 252 height 142
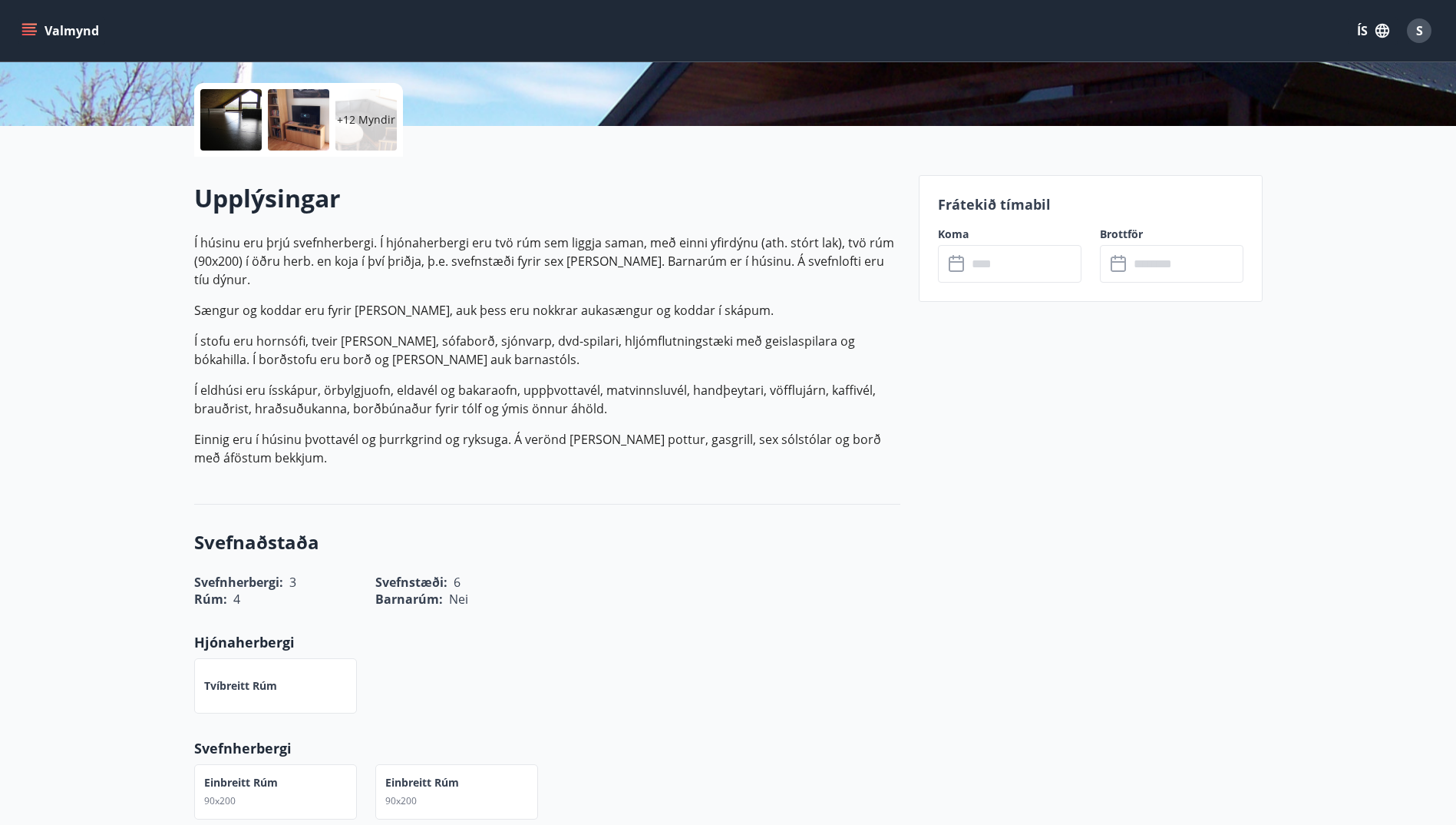
scroll to position [384, 0]
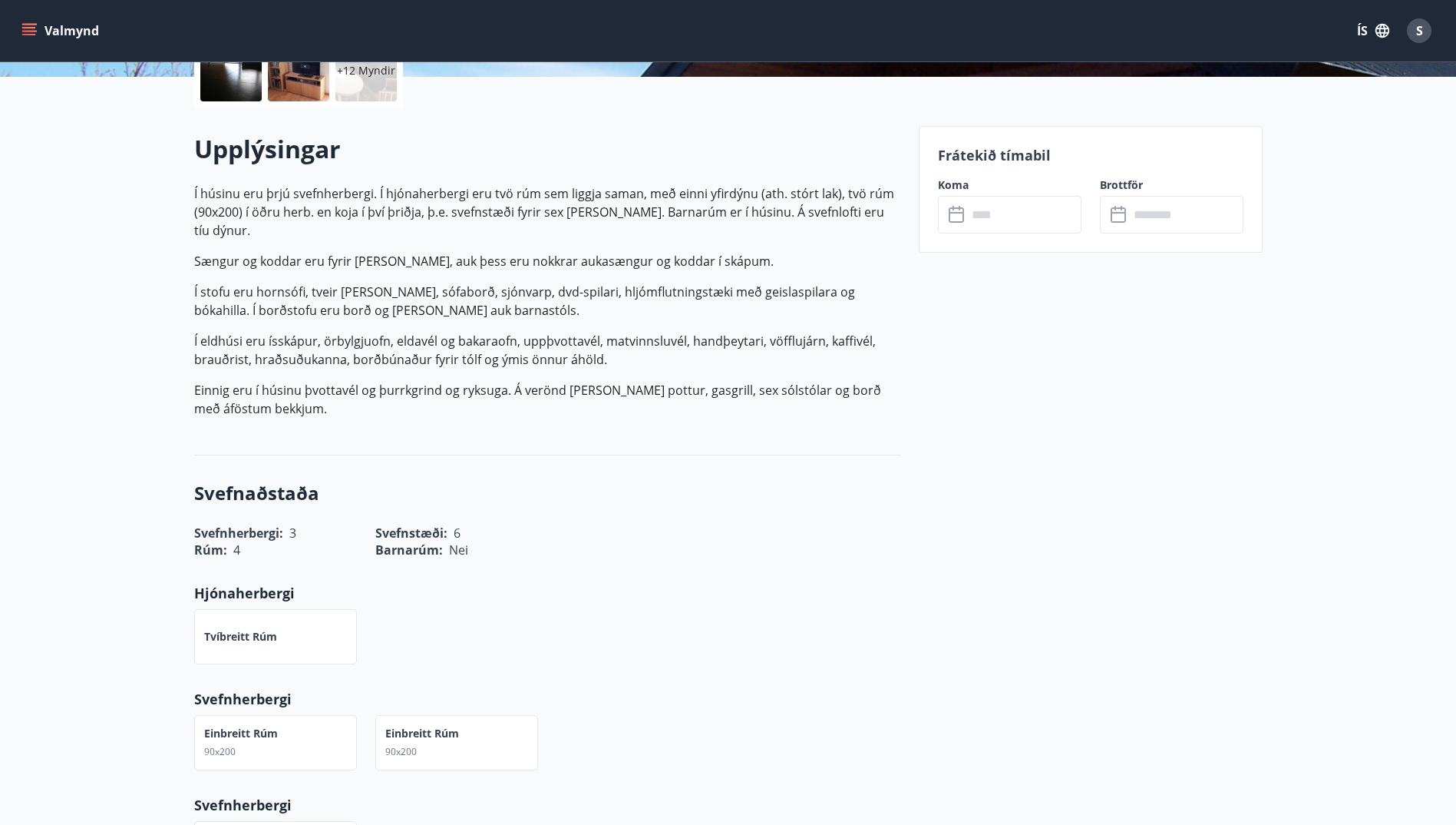
click at [991, 217] on input "text" at bounding box center [1024, 215] width 115 height 38
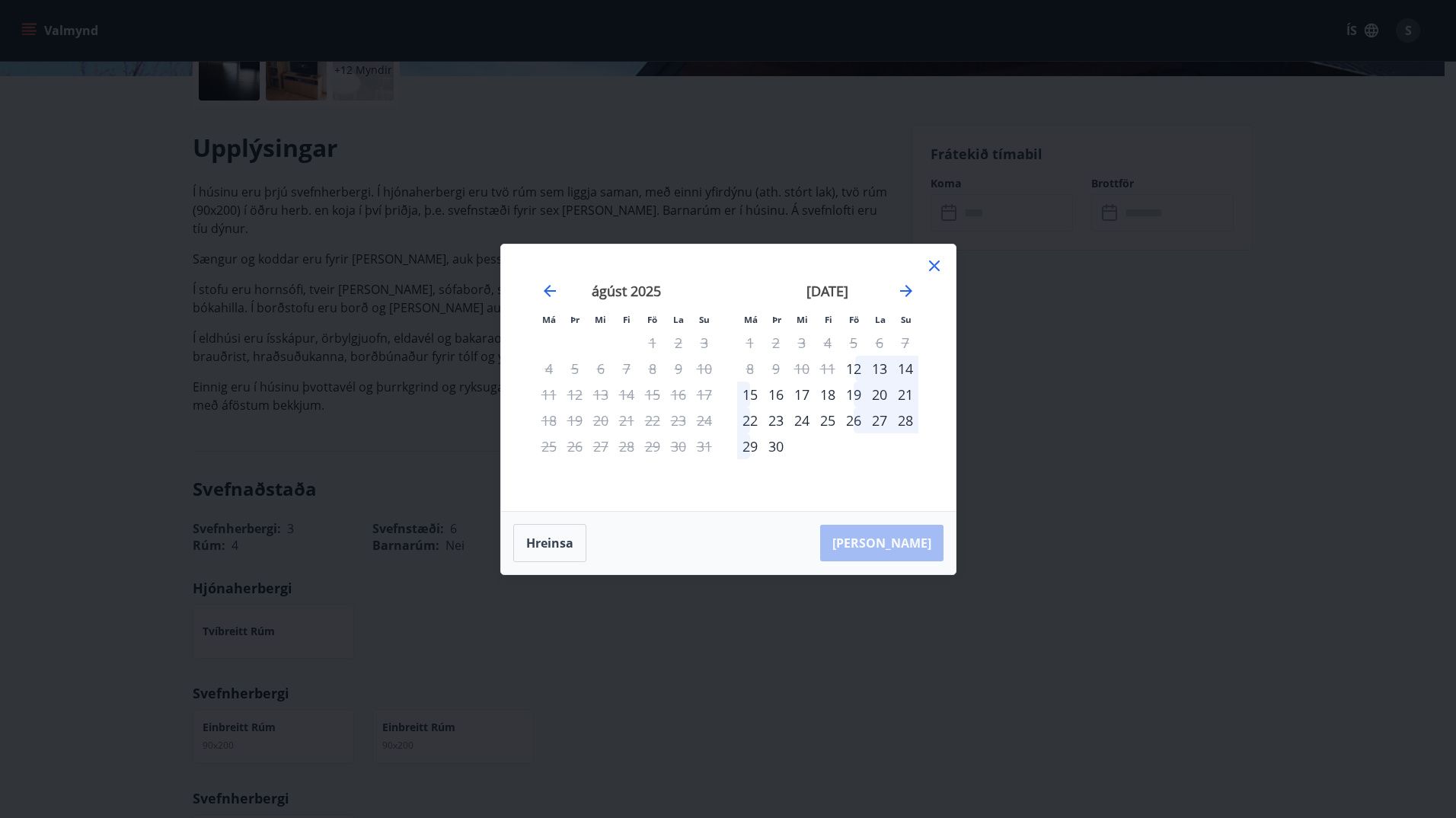
click at [936, 261] on icon at bounding box center [933, 265] width 18 height 18
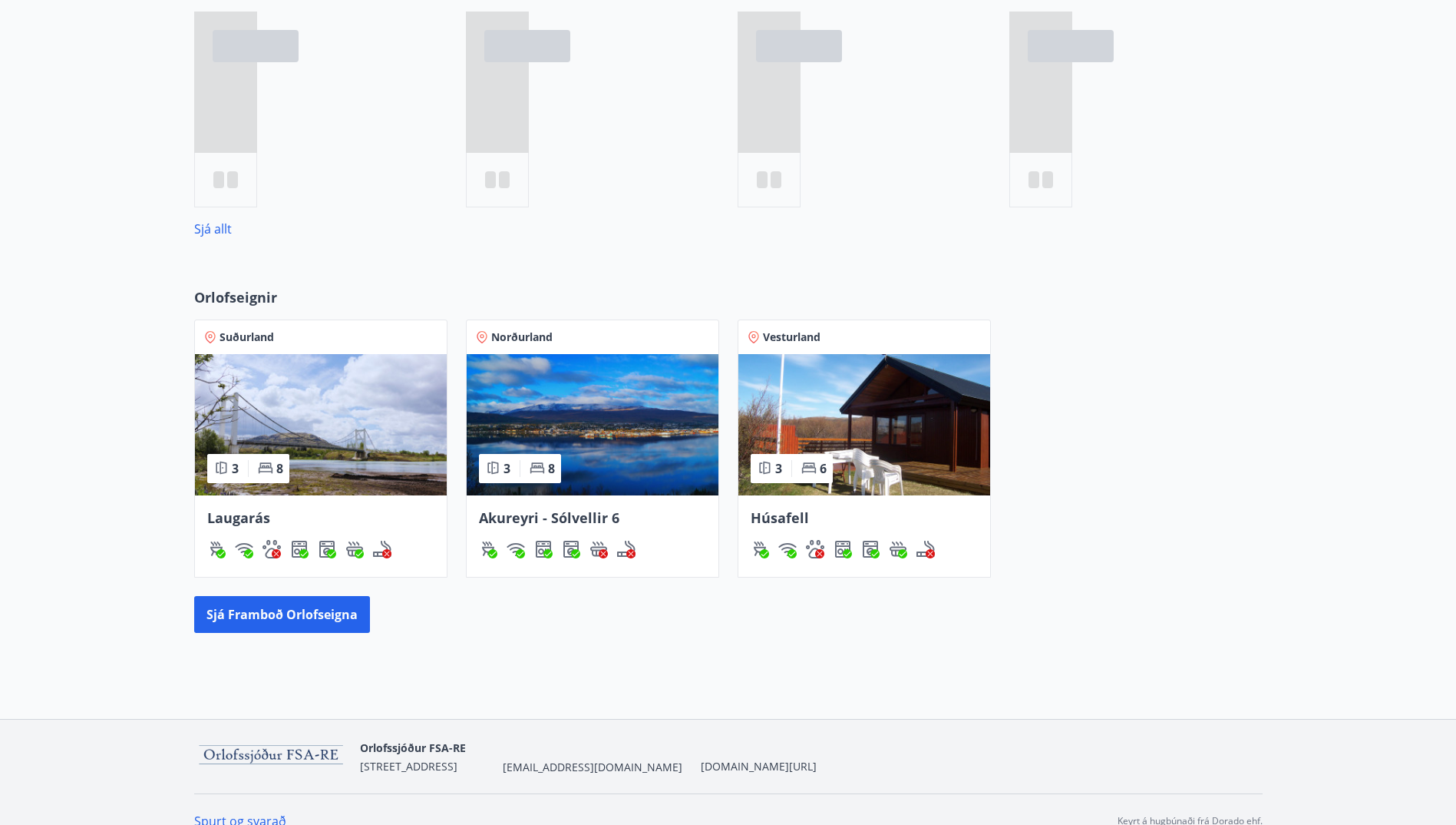
scroll to position [627, 0]
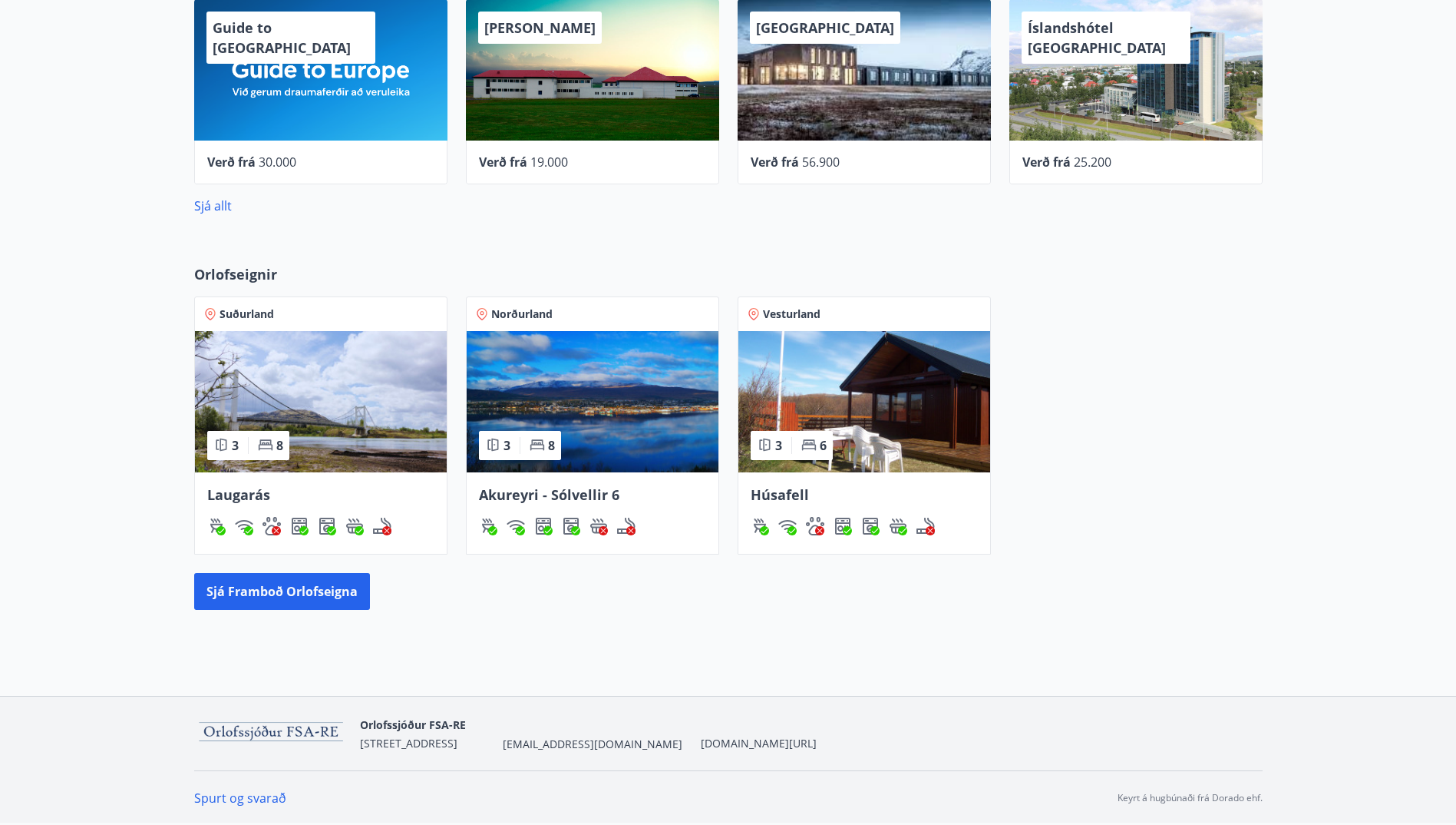
click at [359, 409] on img at bounding box center [321, 402] width 252 height 142
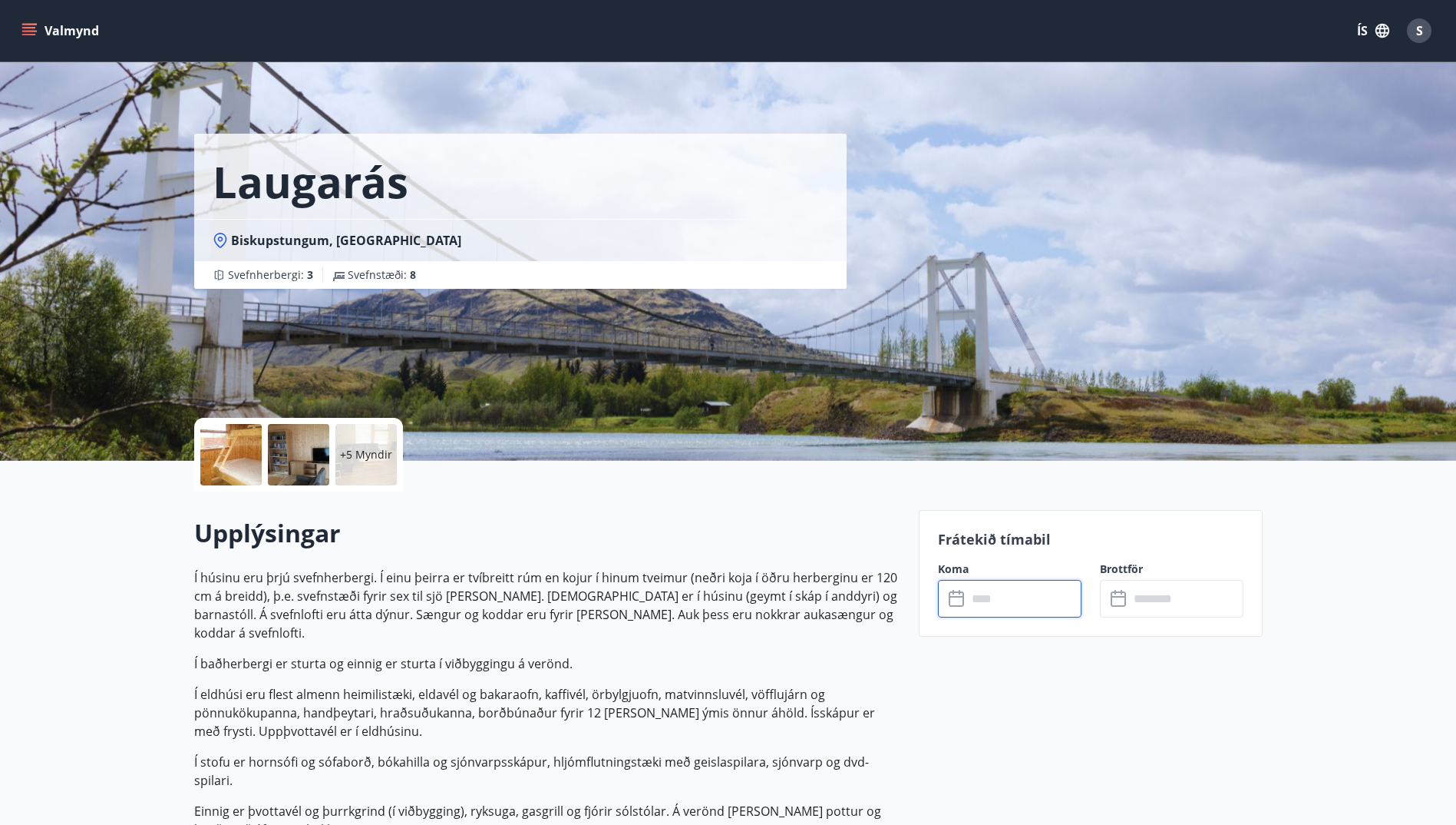
click at [1001, 601] on input "text" at bounding box center [1024, 598] width 115 height 38
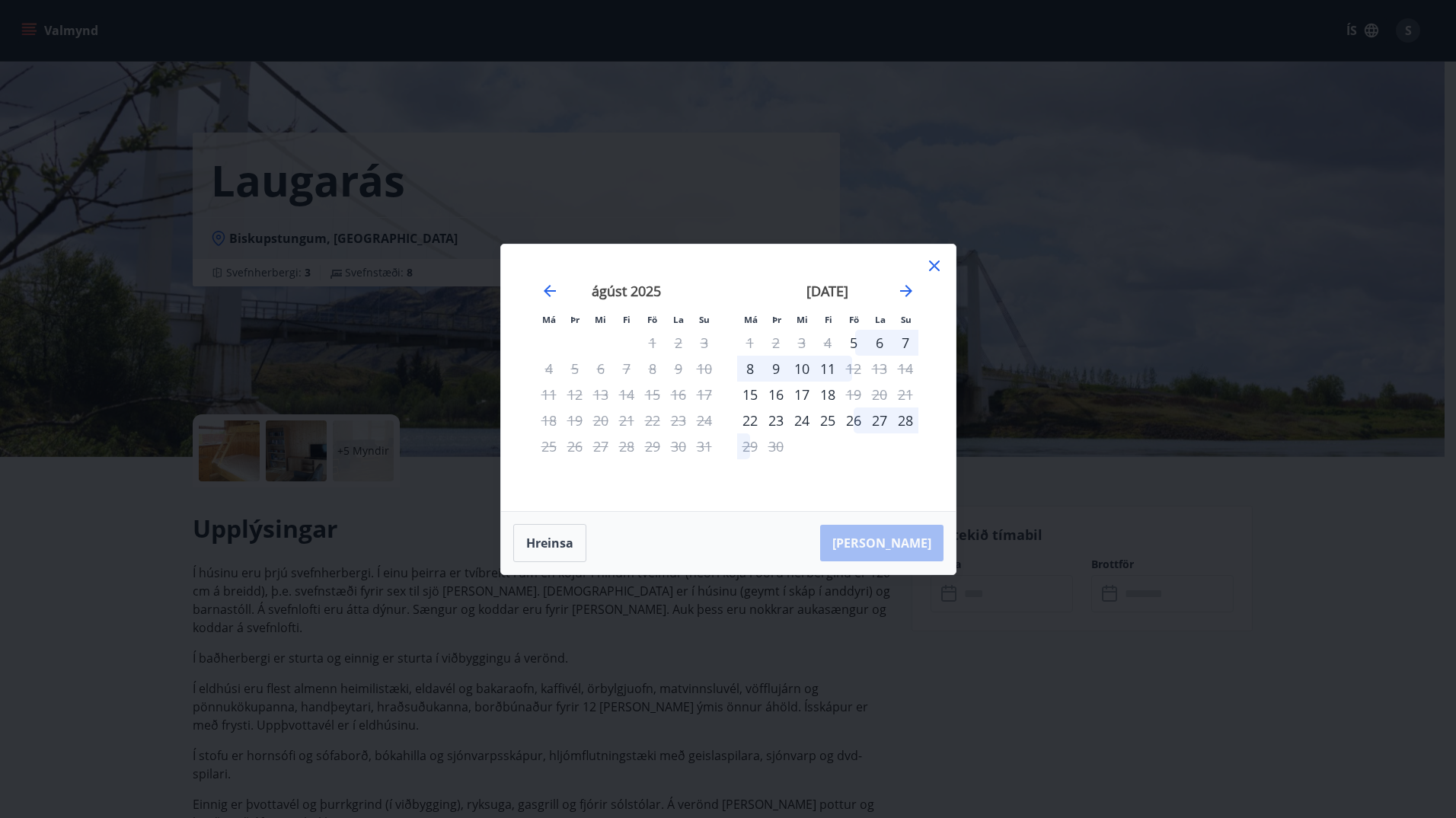
click at [933, 264] on icon at bounding box center [933, 265] width 18 height 18
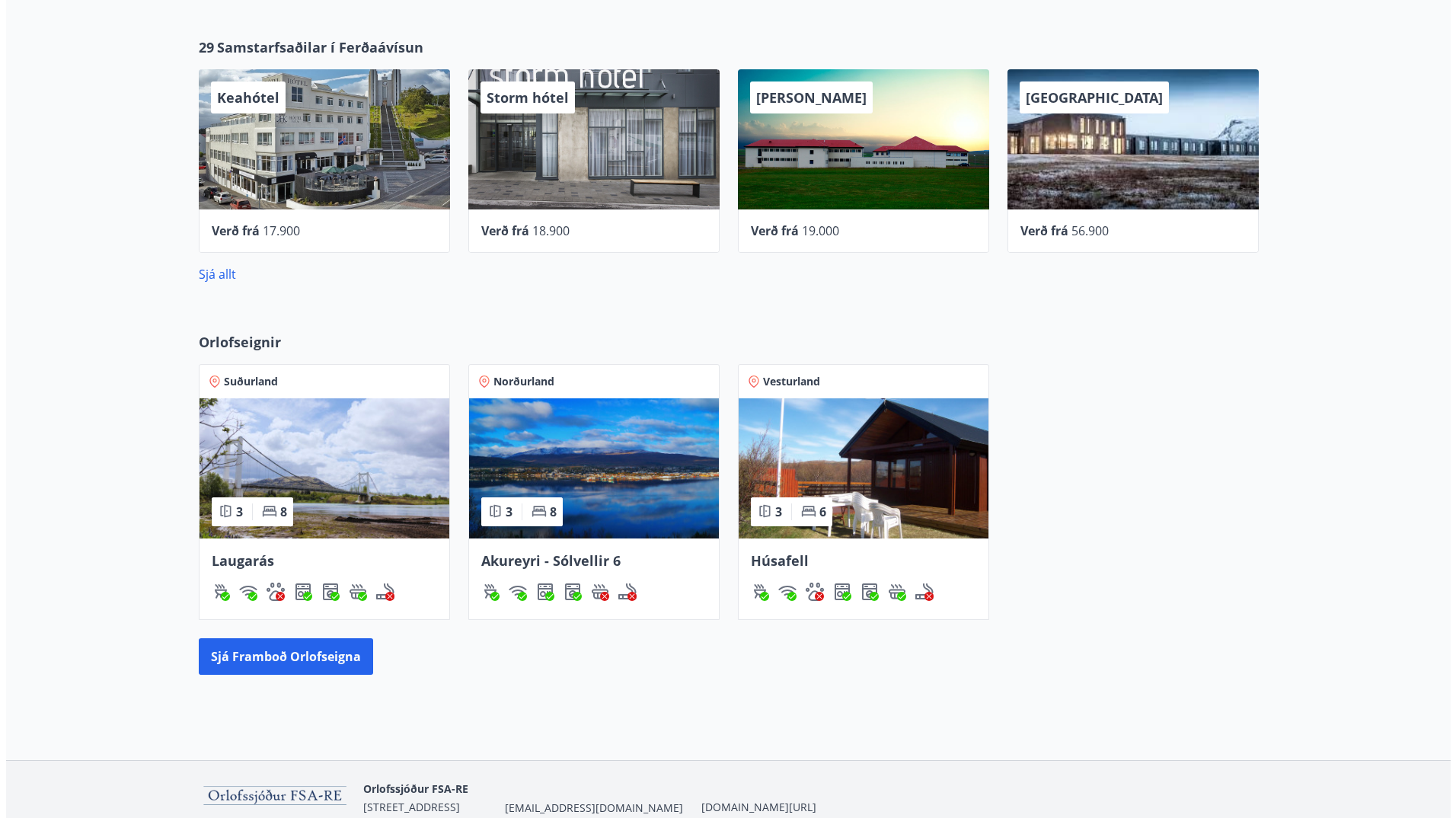
scroll to position [469, 0]
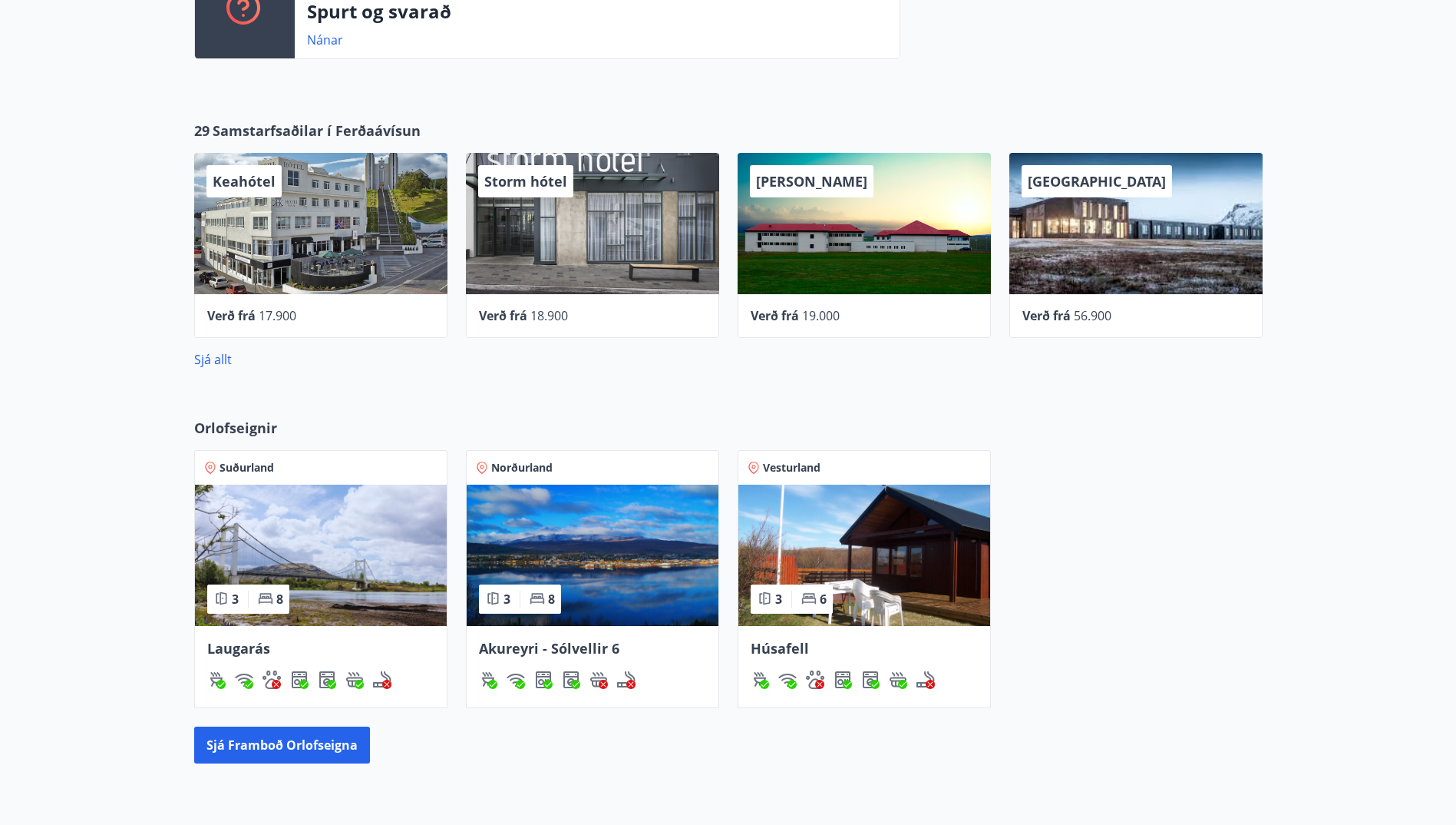
click at [864, 223] on div "Hótel Laugarbakki" at bounding box center [864, 223] width 253 height 142
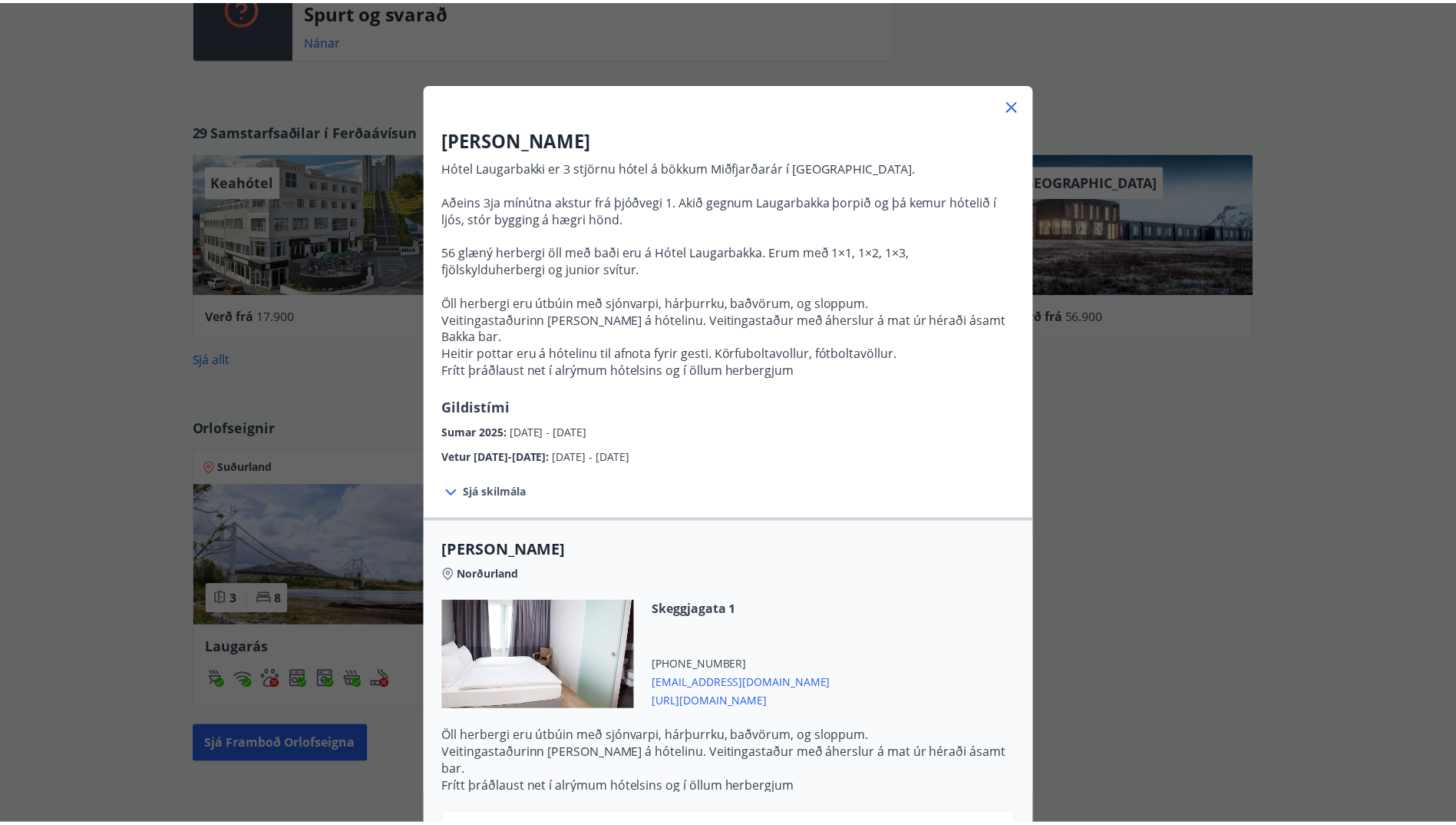
scroll to position [0, 0]
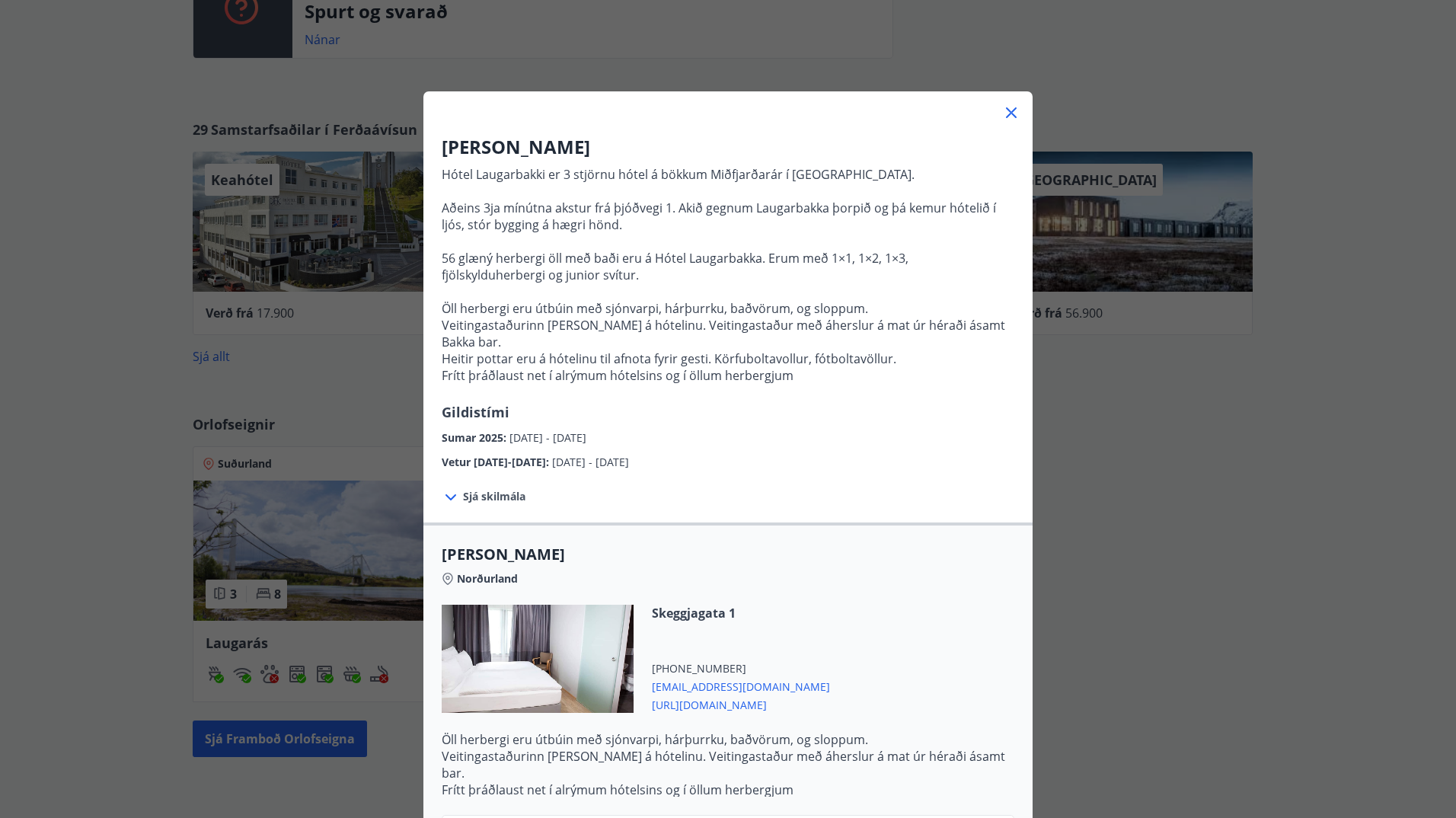
click at [1009, 107] on icon at bounding box center [1011, 112] width 18 height 18
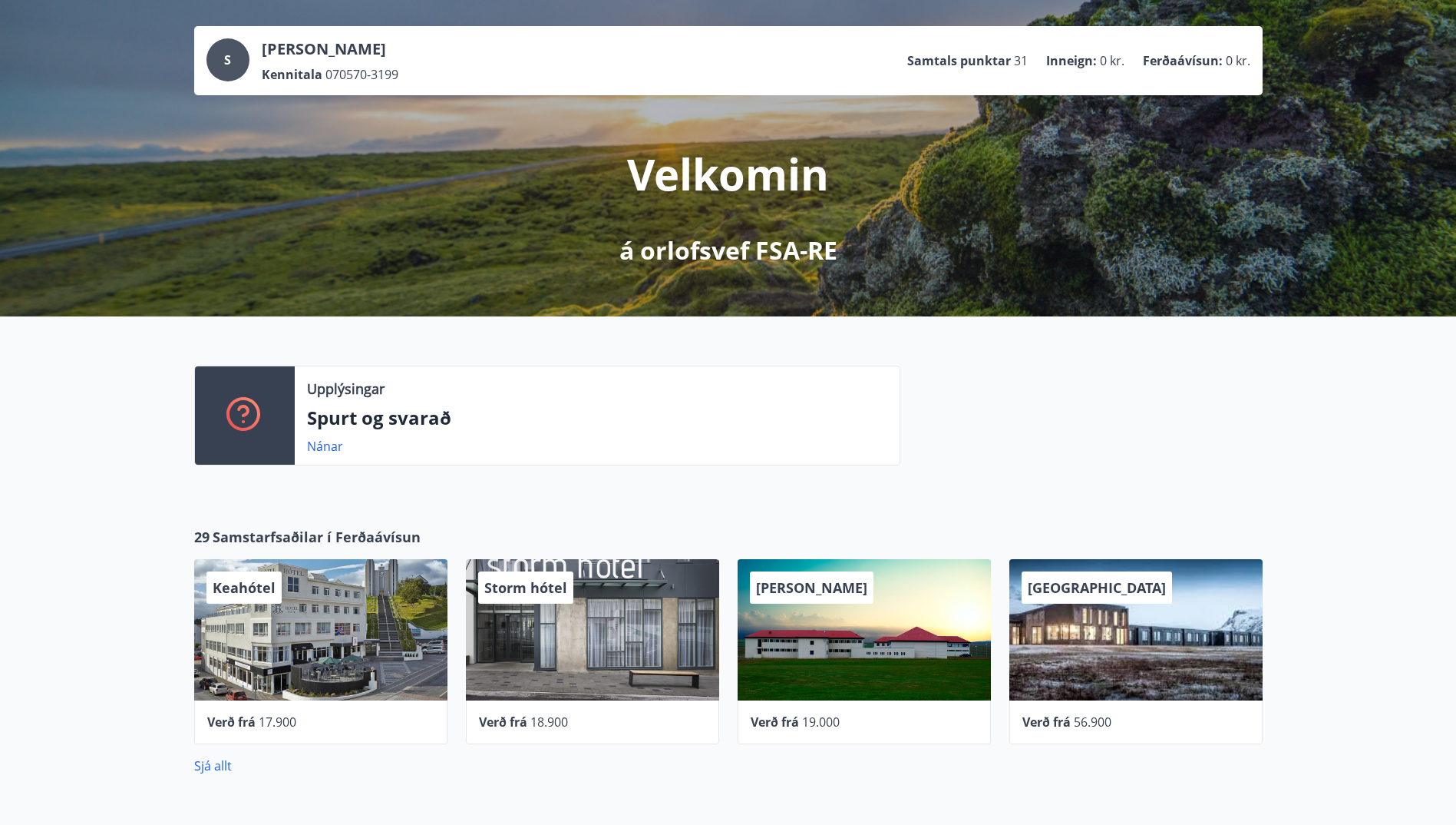
scroll to position [166, 0]
